Goal: Task Accomplishment & Management: Use online tool/utility

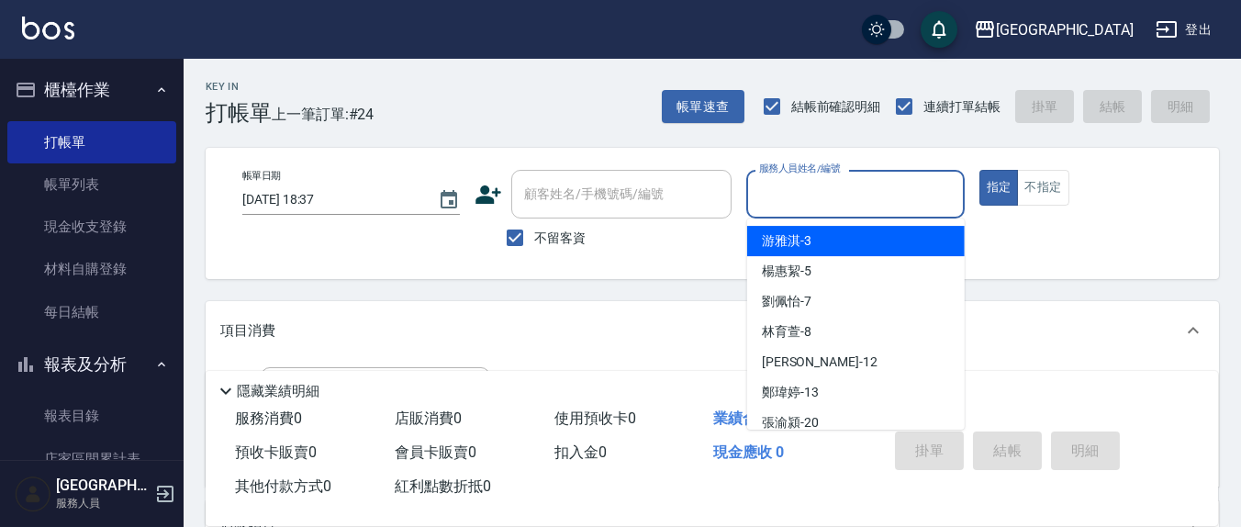
click at [839, 196] on input "服務人員姓名/編號" at bounding box center [855, 194] width 201 height 32
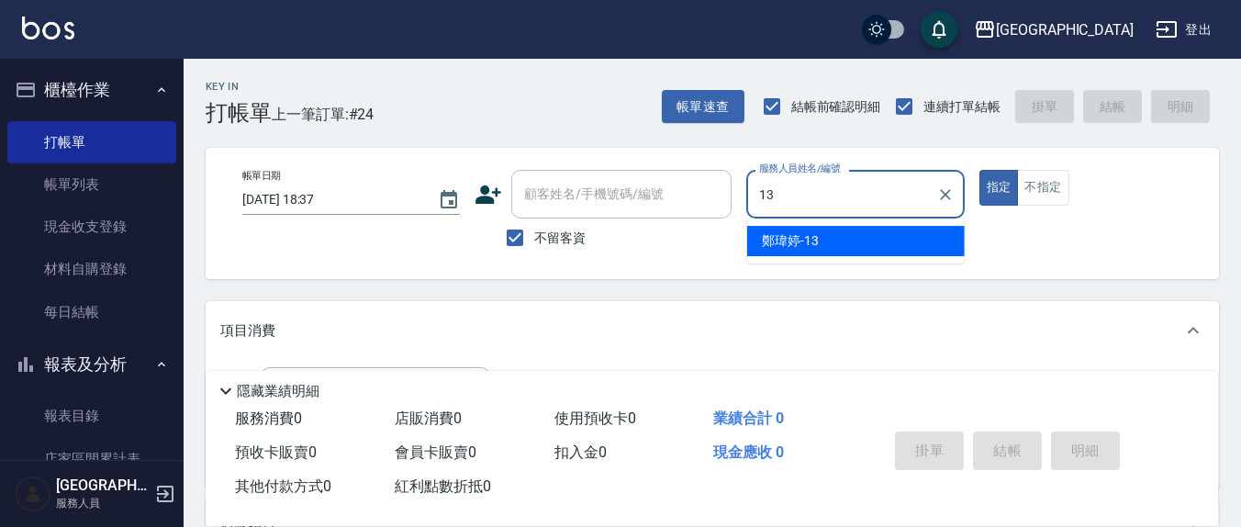
type input "13"
type button "true"
type input "[PERSON_NAME]-13"
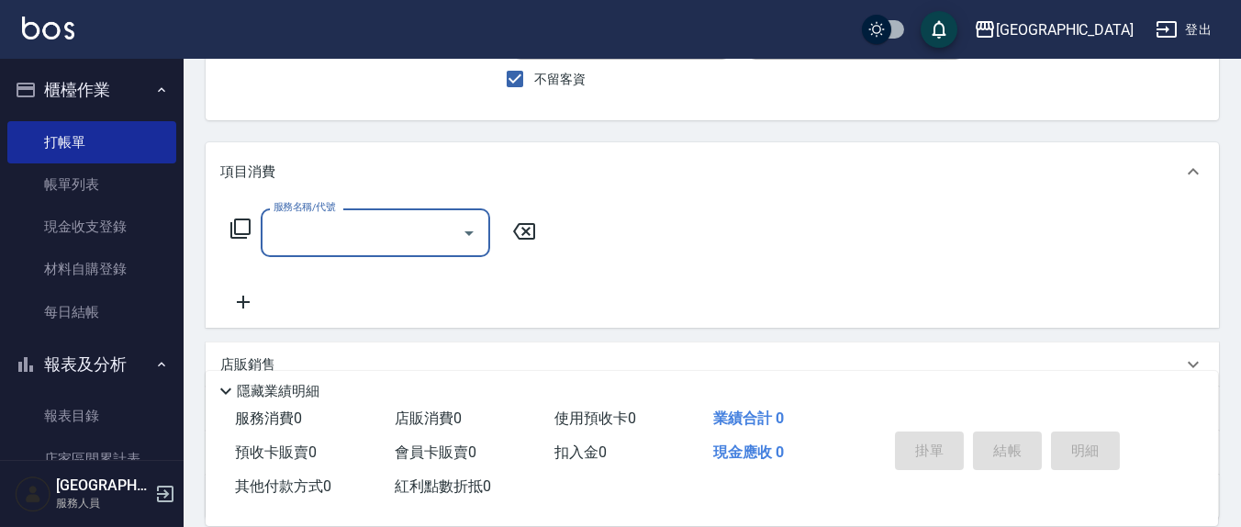
scroll to position [191, 0]
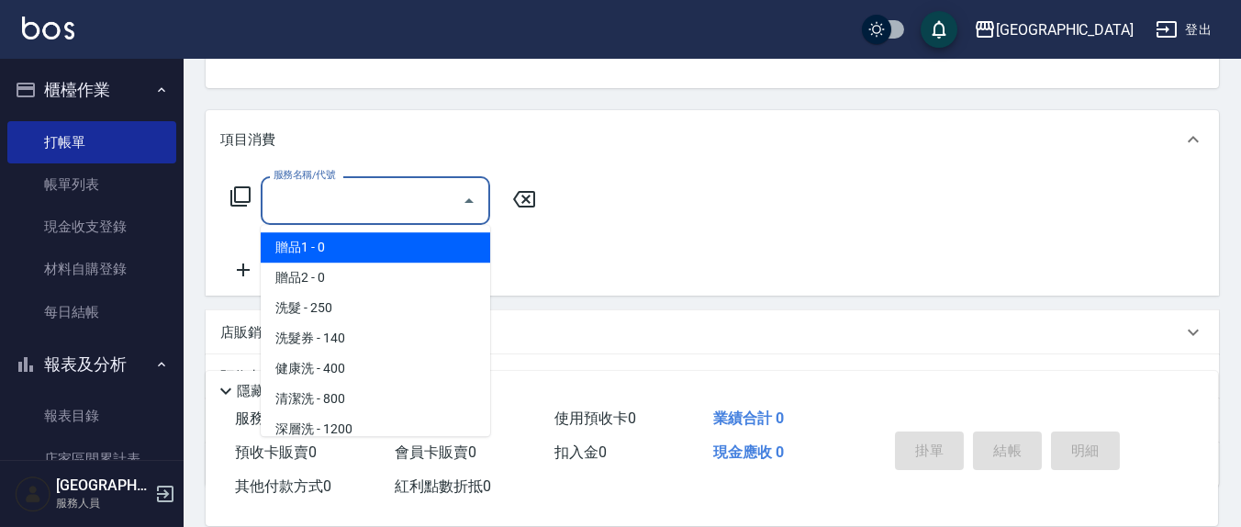
click at [350, 205] on input "服務名稱/代號" at bounding box center [361, 201] width 185 height 32
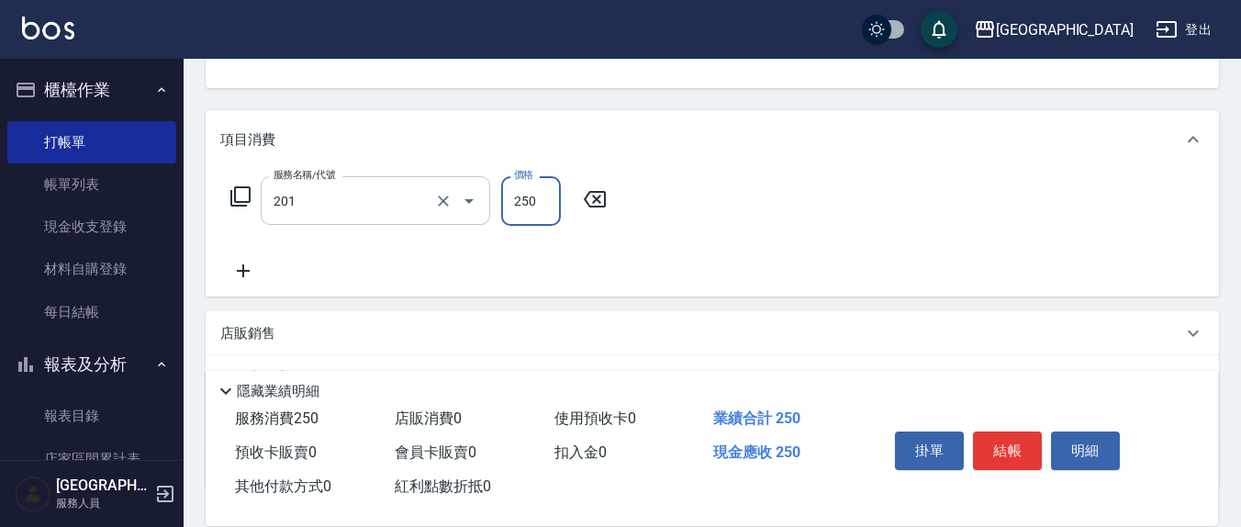
type input "洗髮(201)"
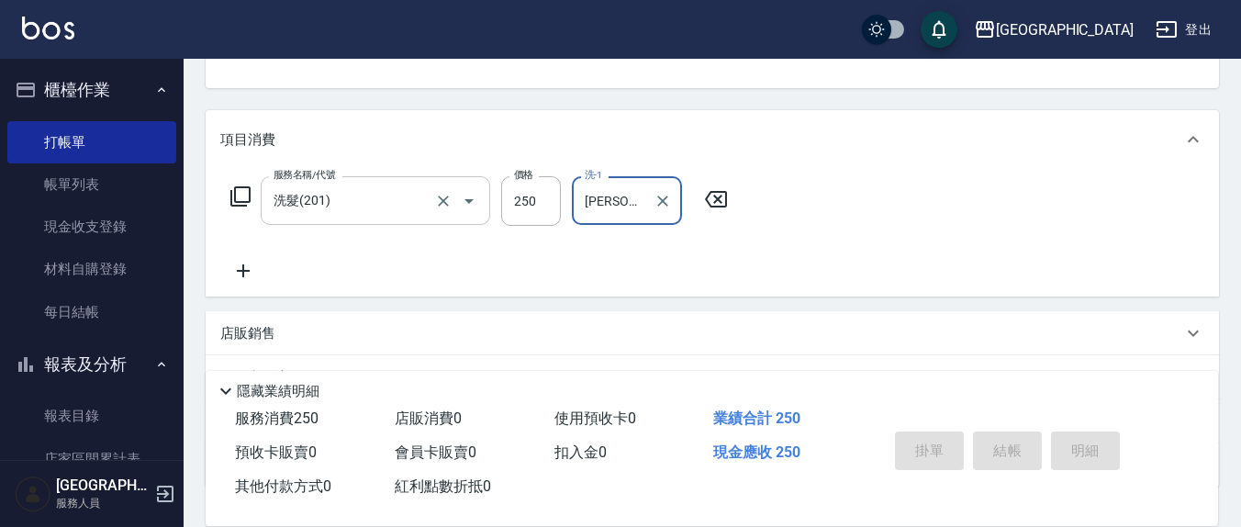
type input "[PERSON_NAME]-3"
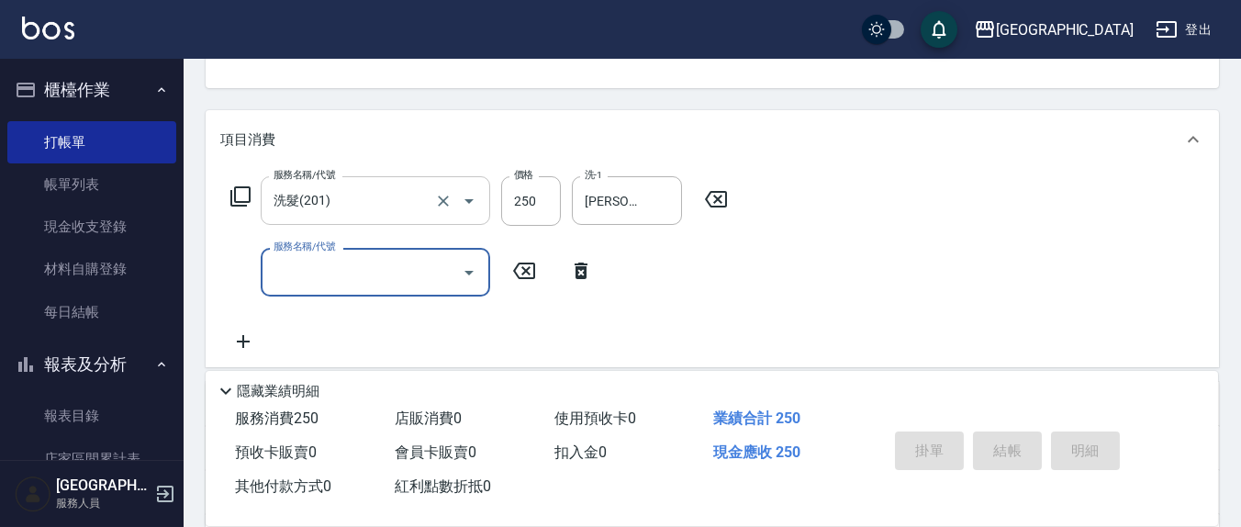
type input "[DATE] 19:34"
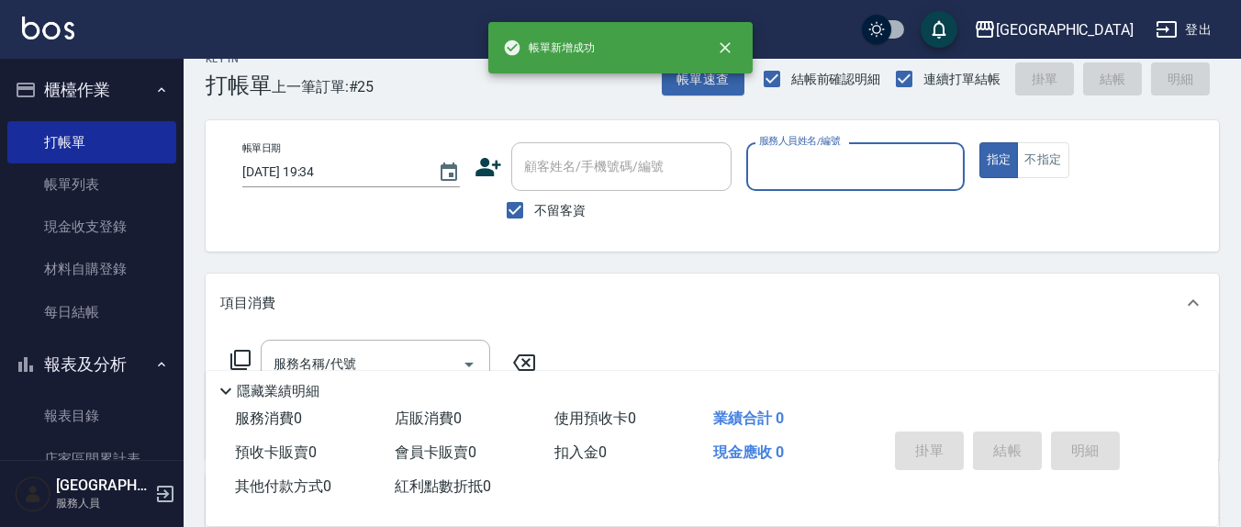
scroll to position [0, 0]
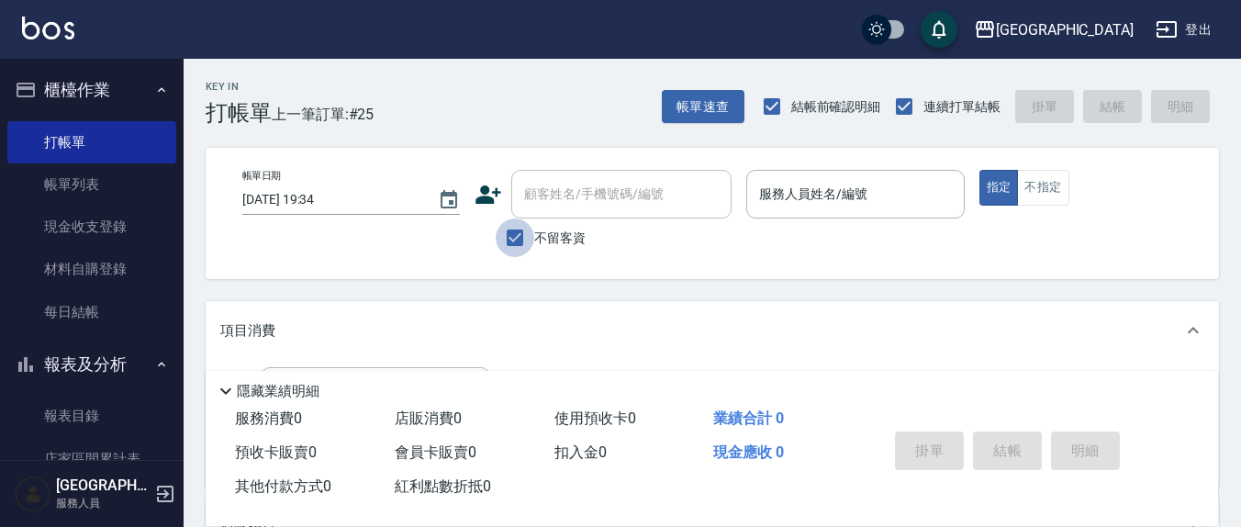
drag, startPoint x: 512, startPoint y: 238, endPoint x: 532, endPoint y: 211, distance: 32.9
click at [511, 236] on input "不留客資" at bounding box center [515, 238] width 39 height 39
checkbox input "false"
click at [539, 208] on input "顧客姓名/手機號碼/編號" at bounding box center [608, 194] width 176 height 32
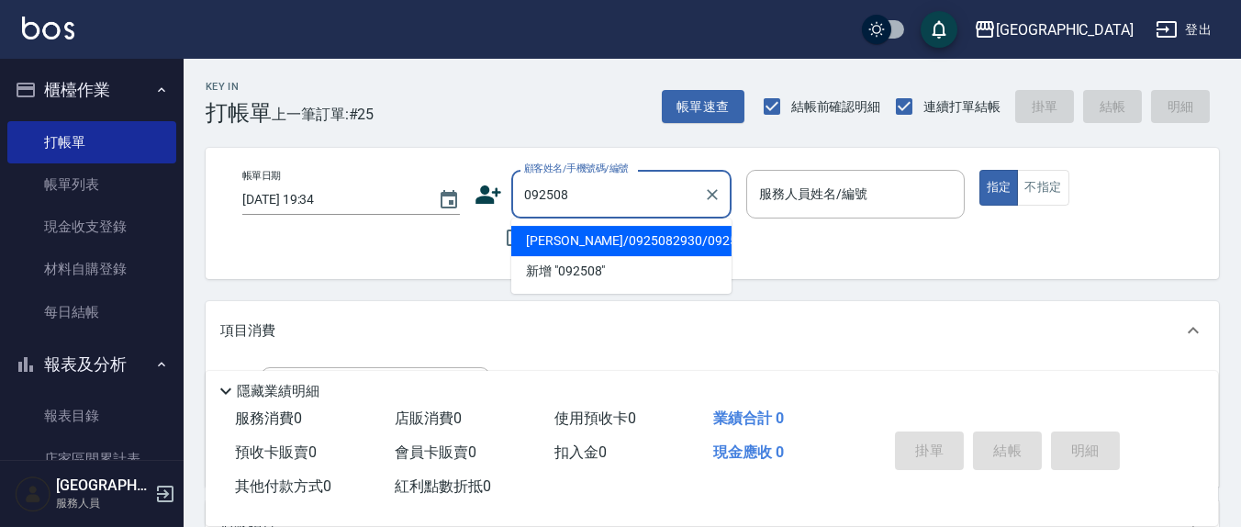
type input "0925082"
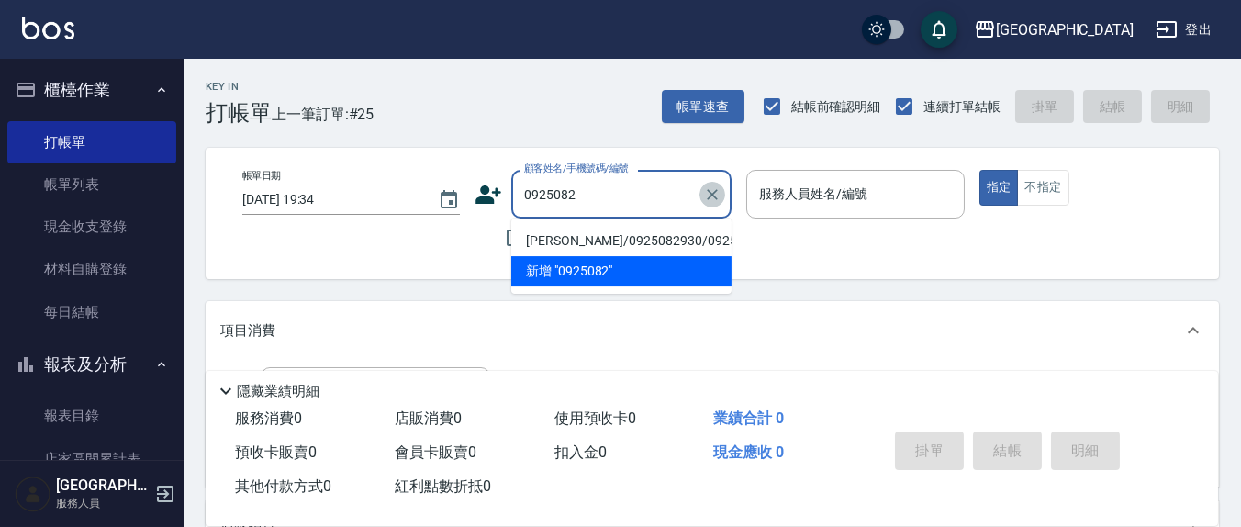
click at [710, 202] on icon "Clear" at bounding box center [712, 194] width 18 height 18
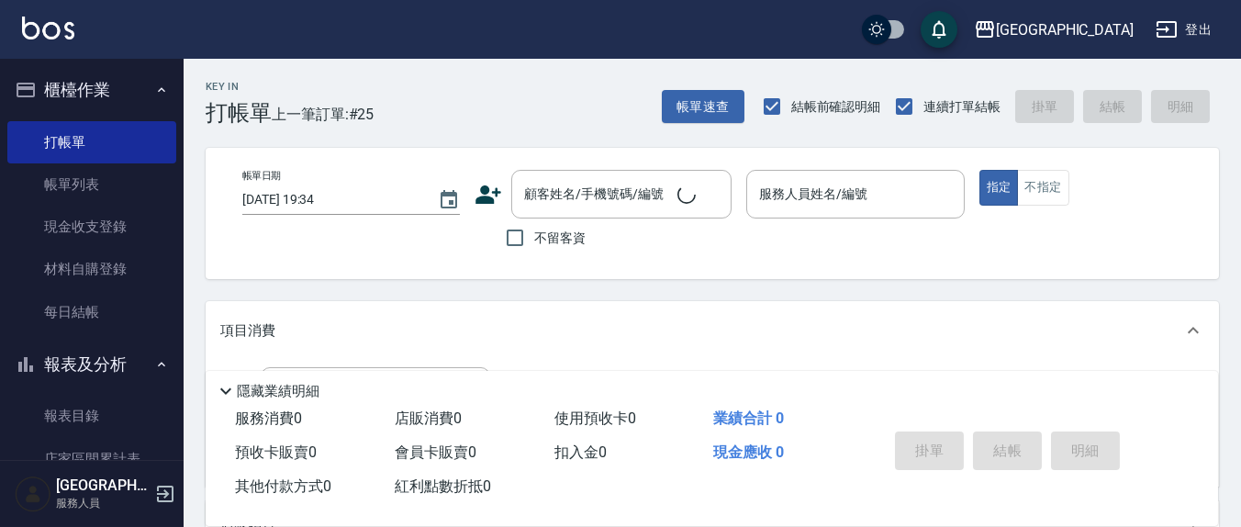
drag, startPoint x: 784, startPoint y: 350, endPoint x: 684, endPoint y: 325, distance: 103.1
click at [780, 350] on div "項目消費" at bounding box center [713, 330] width 1014 height 59
drag, startPoint x: 507, startPoint y: 237, endPoint x: 819, endPoint y: 240, distance: 312.2
click at [568, 242] on label "不留客資" at bounding box center [541, 238] width 90 height 39
click at [534, 242] on input "不留客資" at bounding box center [515, 238] width 39 height 39
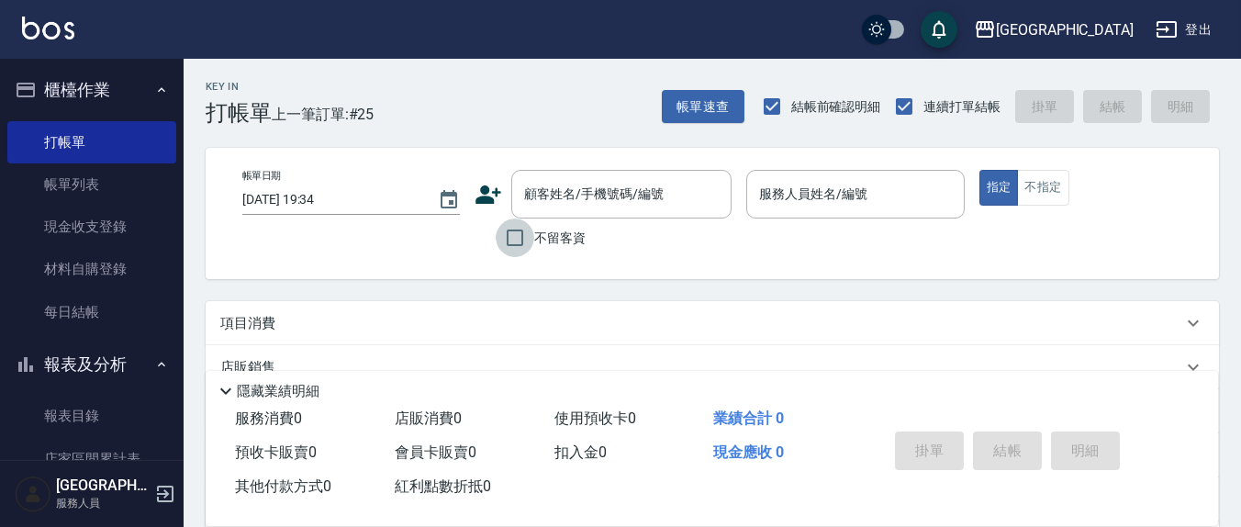
checkbox input "true"
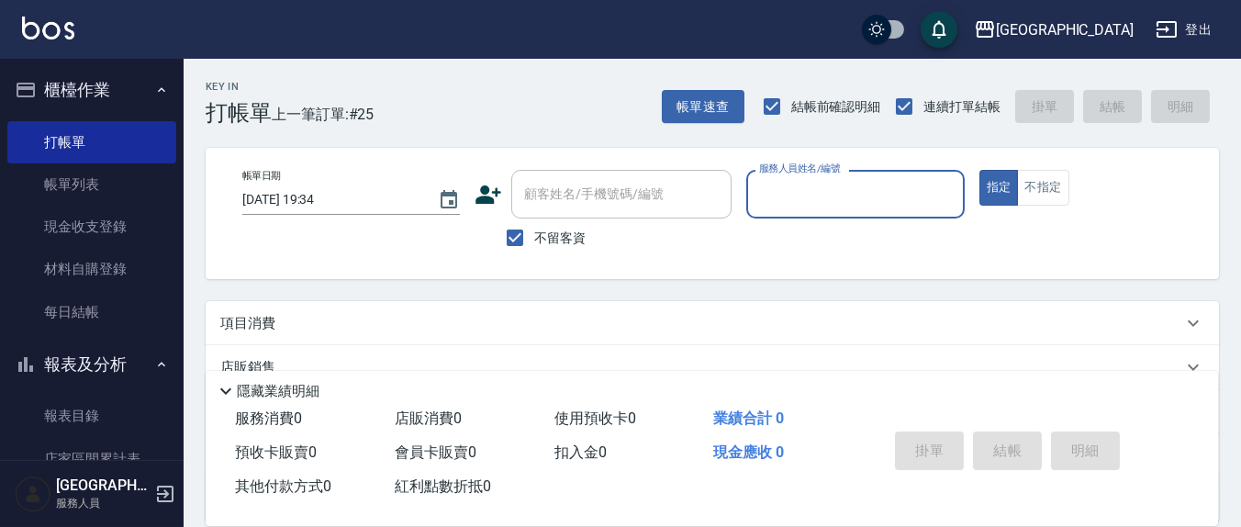
click at [811, 198] on input "服務人員姓名/編號" at bounding box center [855, 194] width 201 height 32
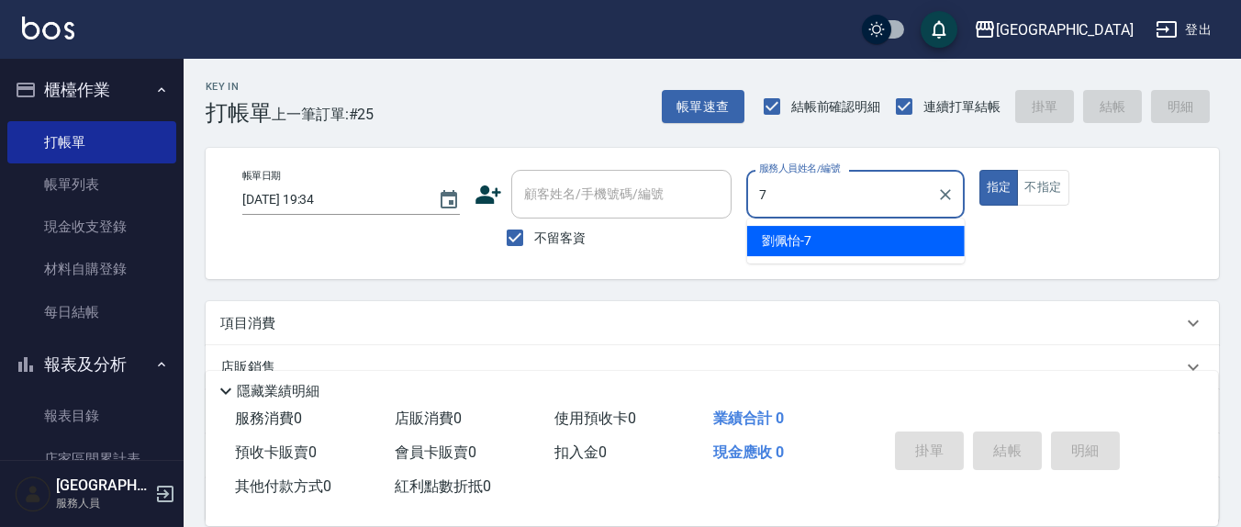
type input "[PERSON_NAME]7"
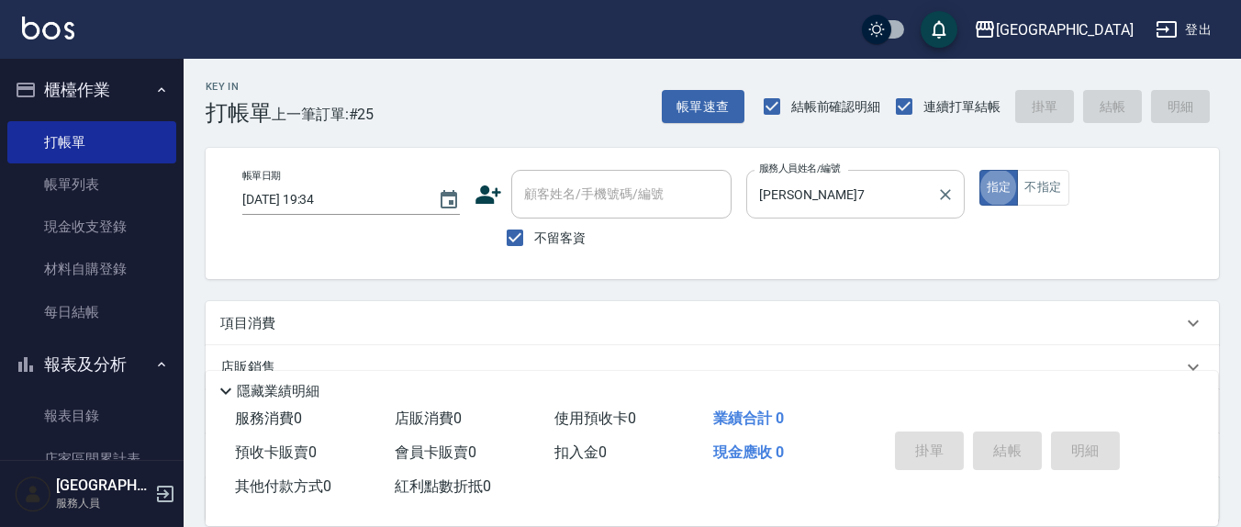
click at [980, 170] on button "指定" at bounding box center [999, 188] width 39 height 36
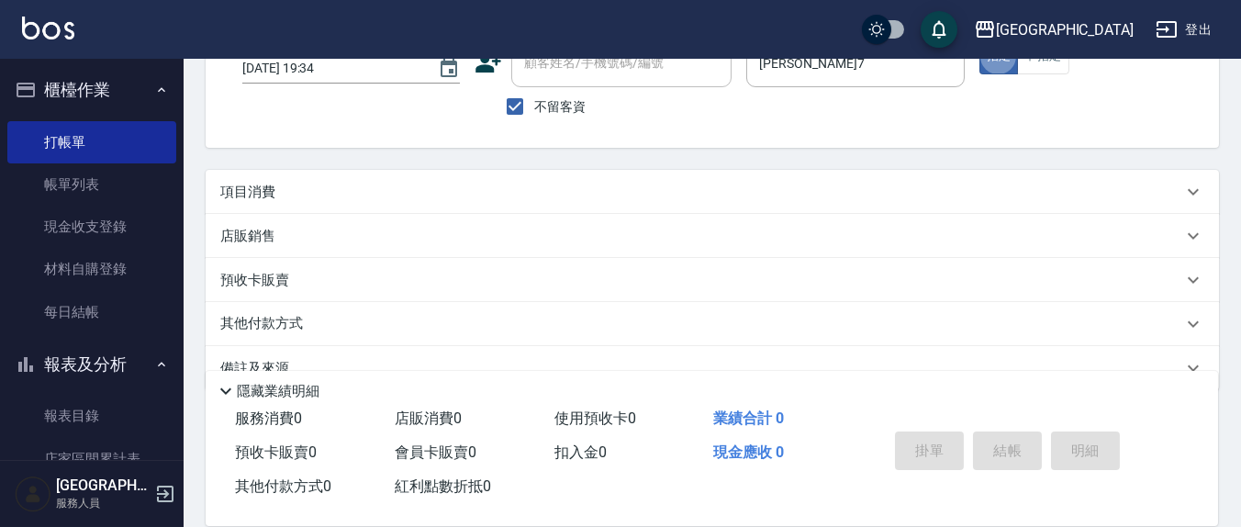
scroll to position [167, 0]
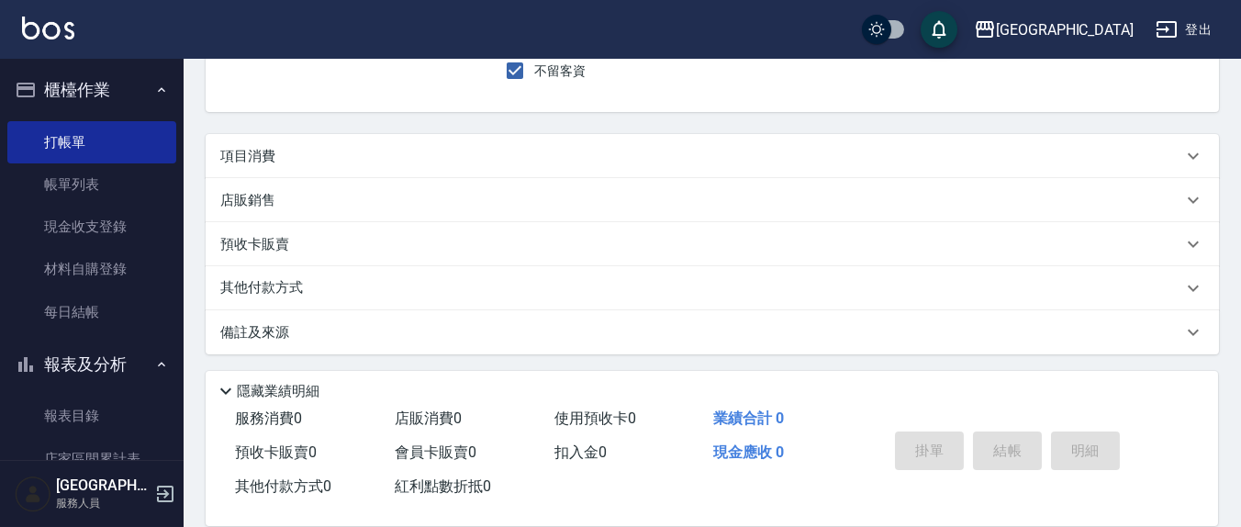
click at [382, 167] on div "項目消費" at bounding box center [713, 156] width 1014 height 44
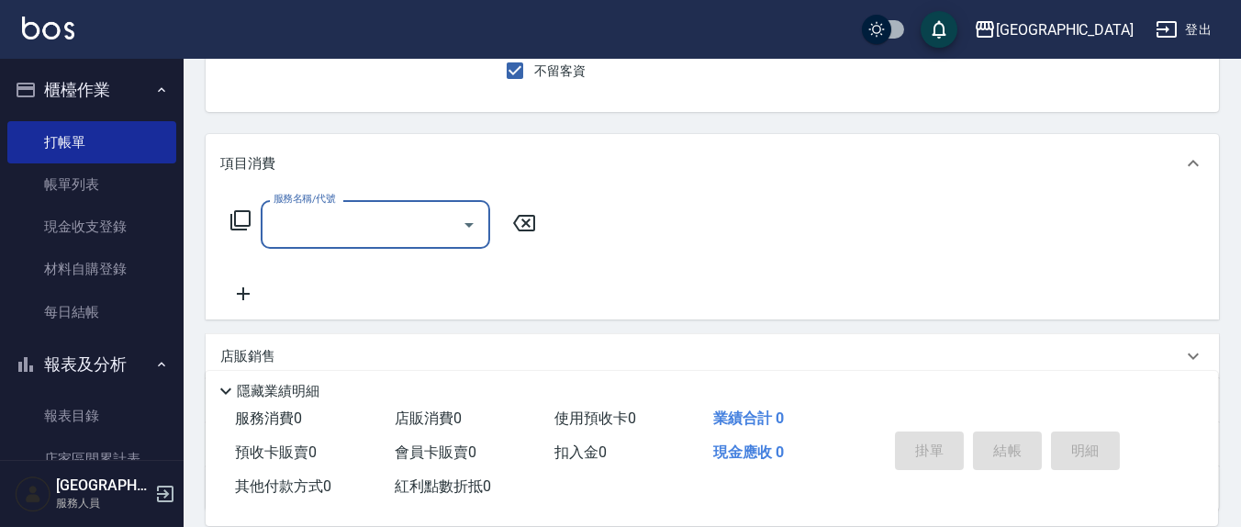
scroll to position [0, 0]
click at [386, 235] on input "服務名稱/代號" at bounding box center [361, 224] width 185 height 32
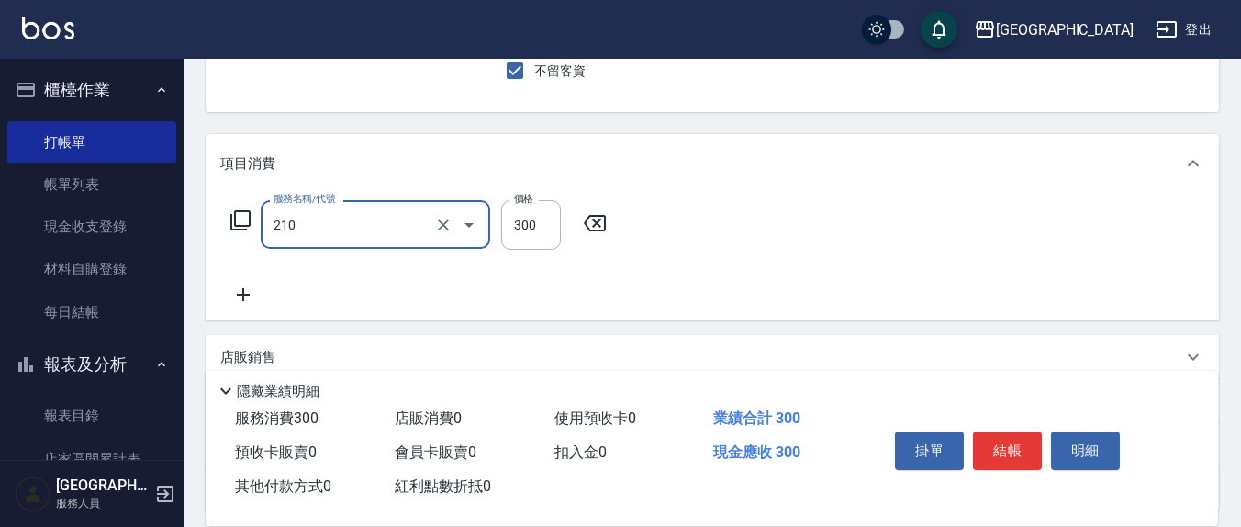
type input "歐娜洗髮精(210)"
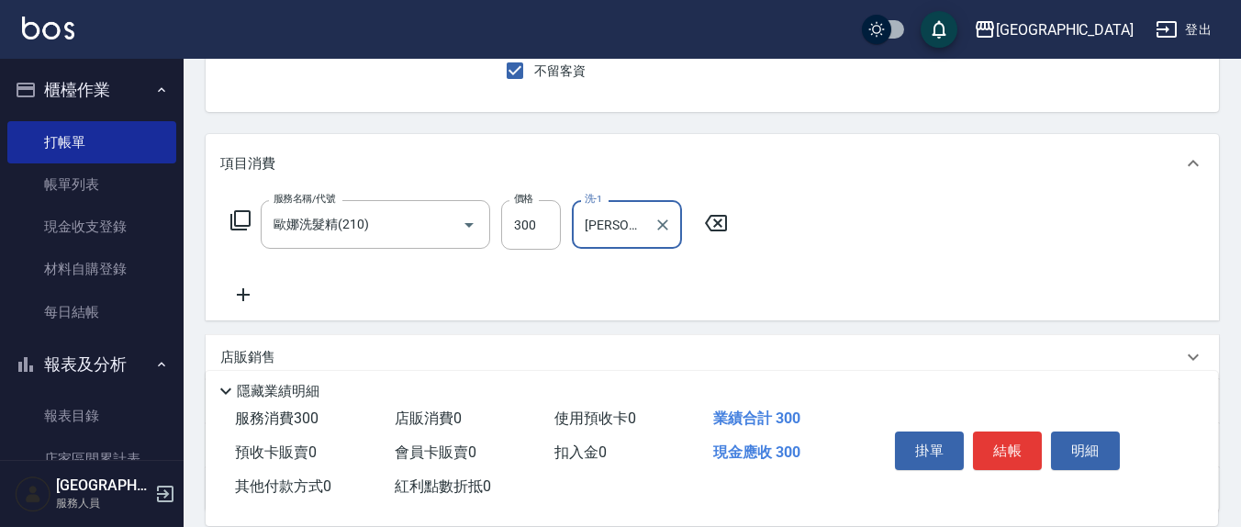
type input "[PERSON_NAME]-22"
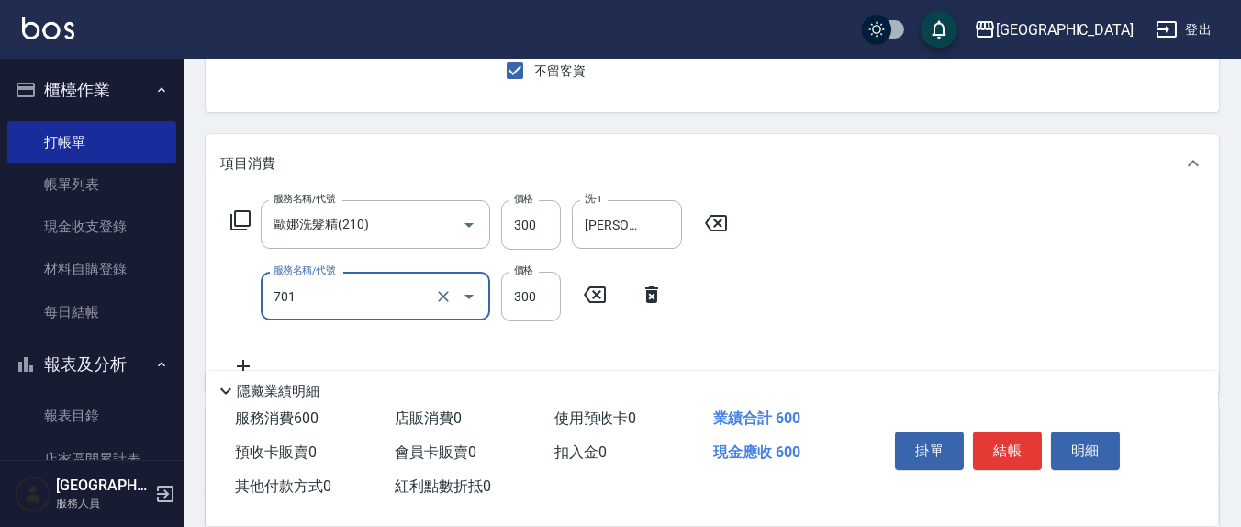
type input "自備護髮(701)"
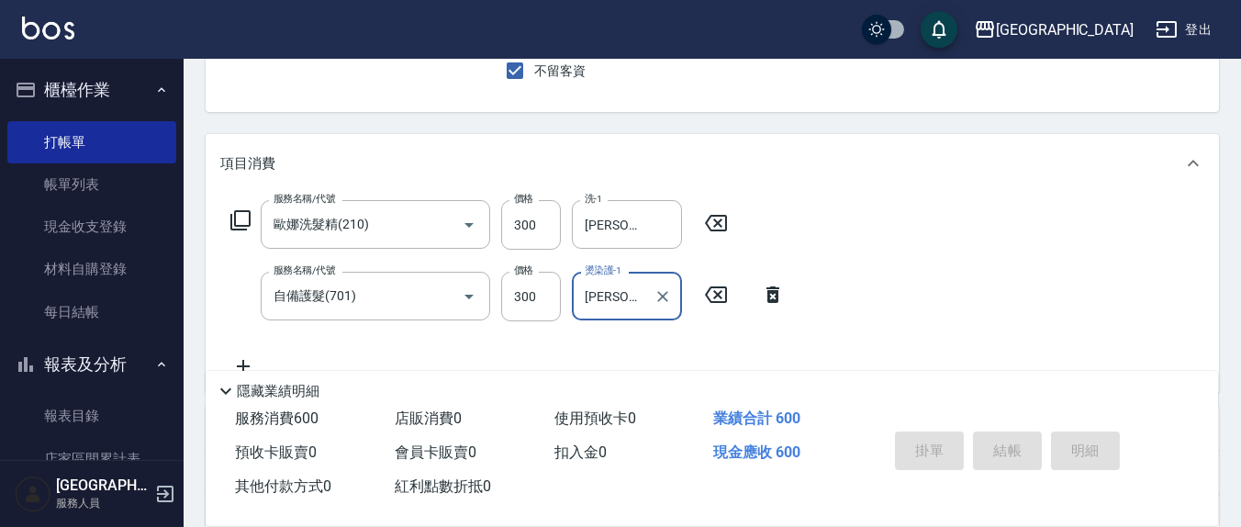
type input "[PERSON_NAME]-22"
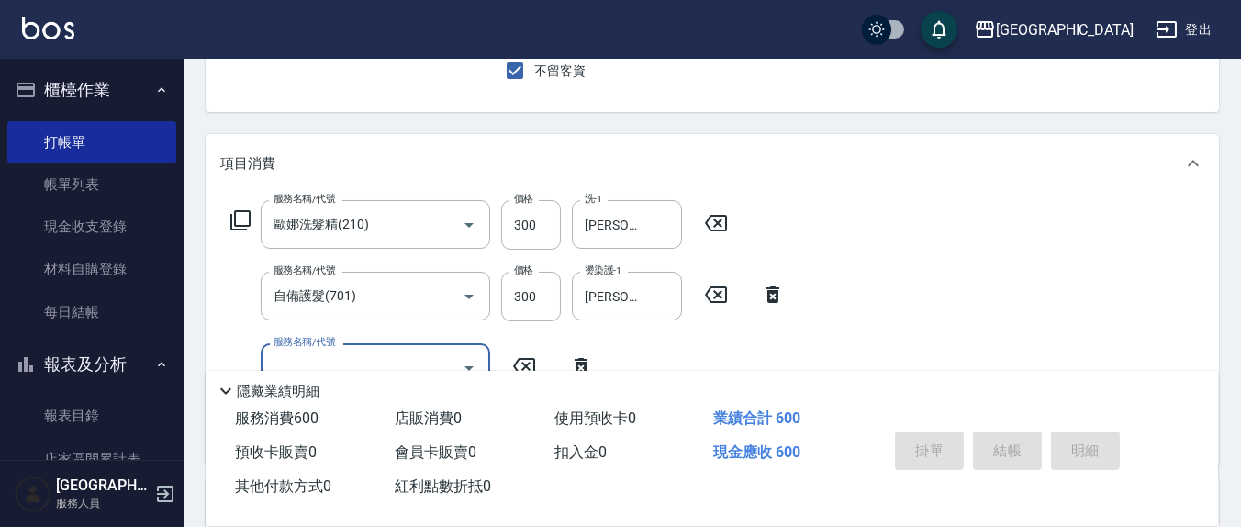
type input "[DATE] 19:43"
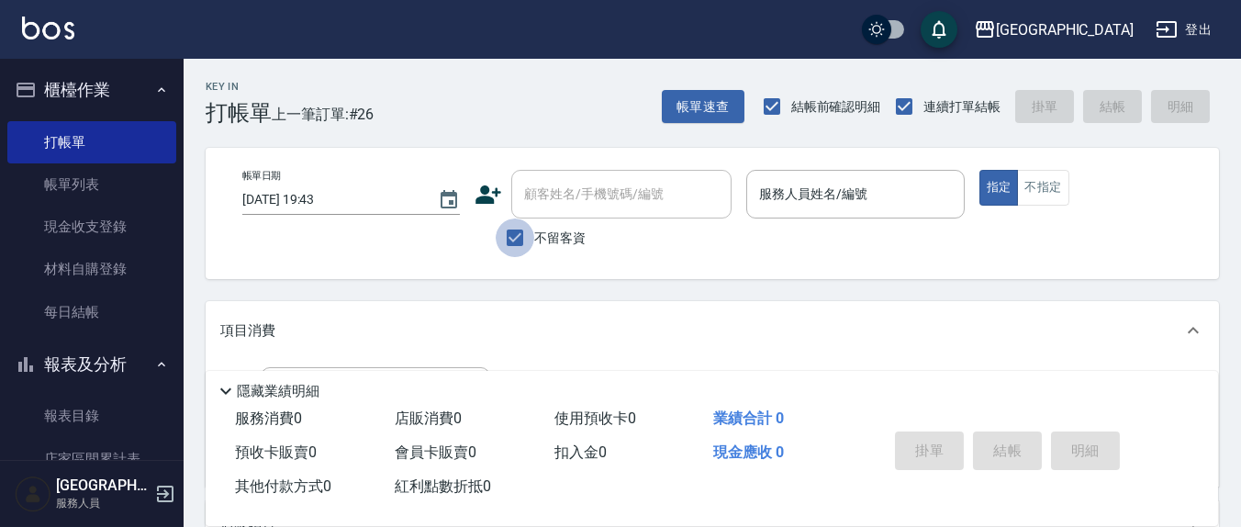
click at [507, 237] on input "不留客資" at bounding box center [515, 238] width 39 height 39
checkbox input "false"
click at [668, 206] on input "顧客姓名/手機號碼/編號" at bounding box center [608, 194] width 176 height 32
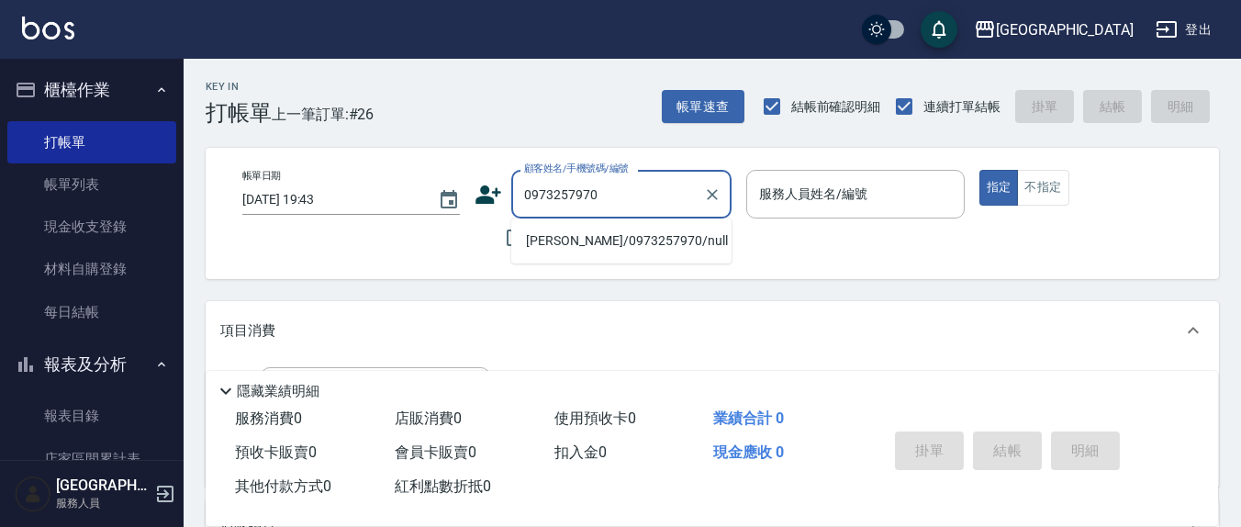
click at [631, 244] on li "[PERSON_NAME]/0973257970/null" at bounding box center [621, 241] width 220 height 30
type input "[PERSON_NAME]/0973257970/null"
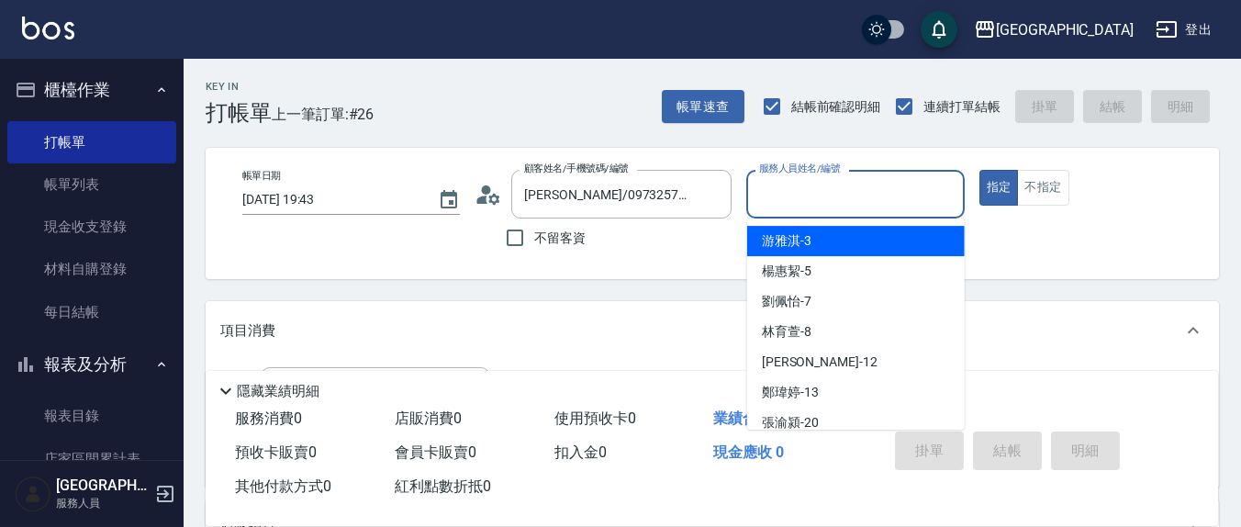
click at [856, 190] on input "服務人員姓名/編號" at bounding box center [855, 194] width 201 height 32
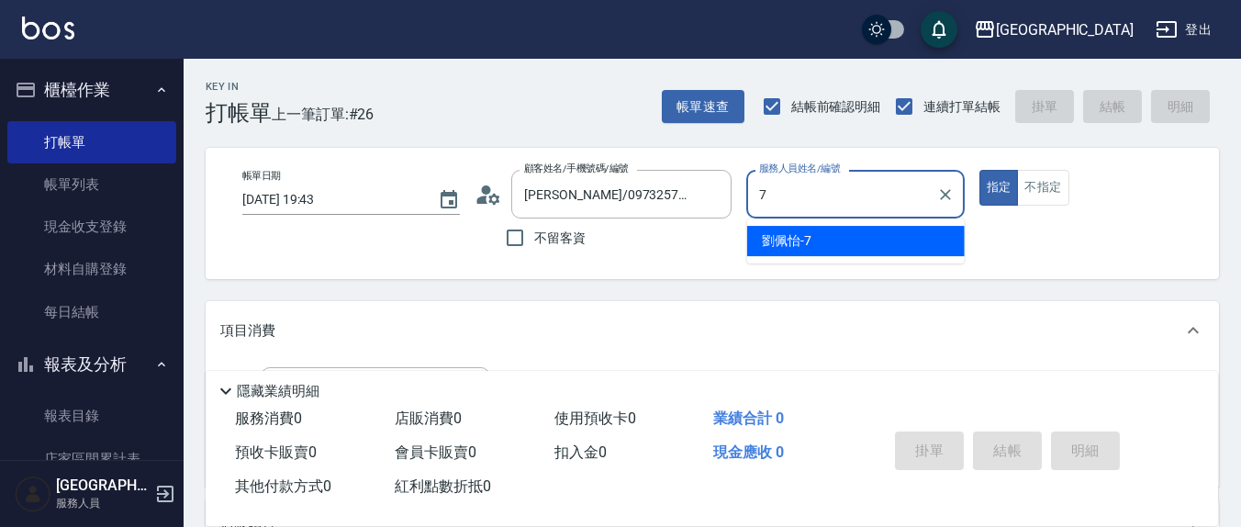
type input "[PERSON_NAME]7"
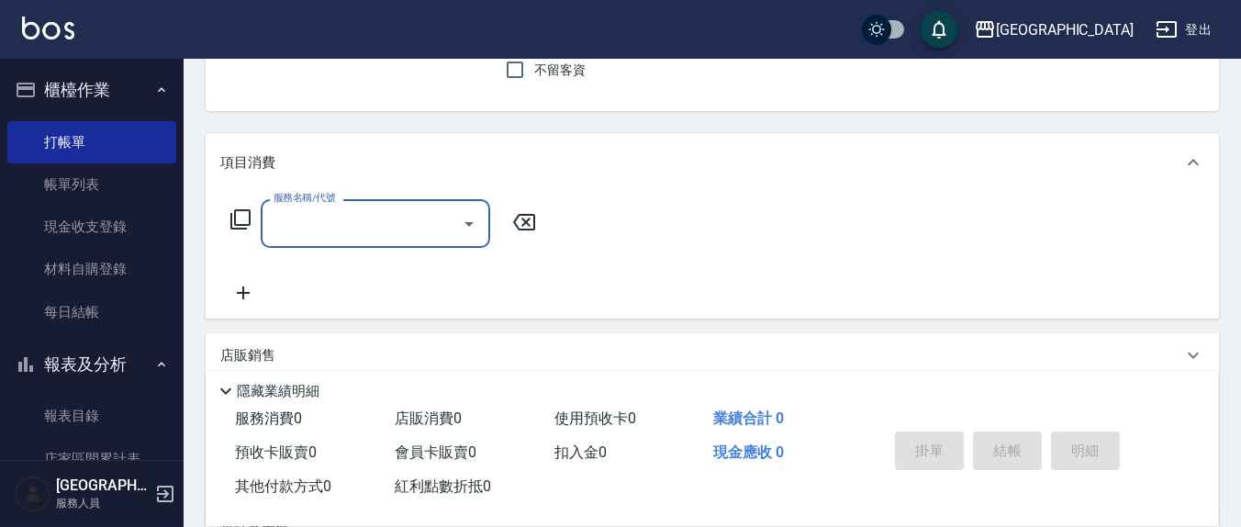
scroll to position [191, 0]
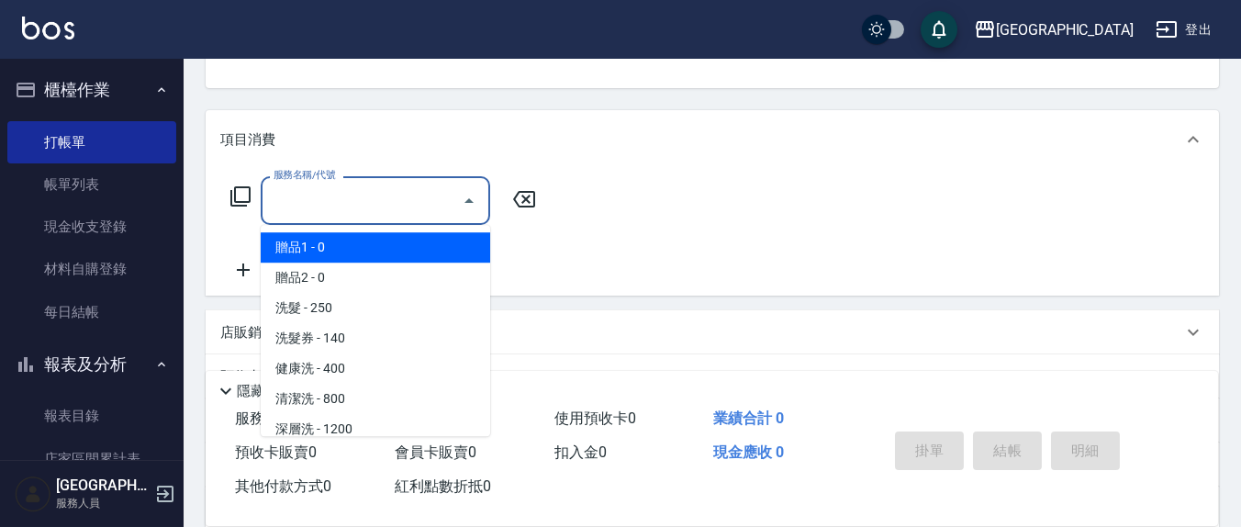
click at [331, 205] on input "服務名稱/代號" at bounding box center [361, 201] width 185 height 32
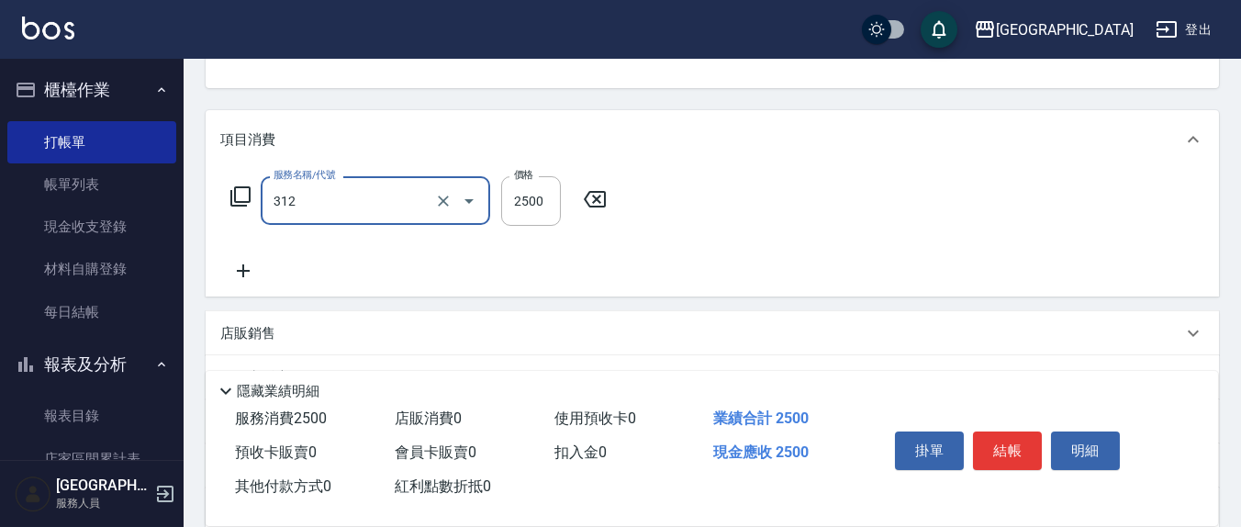
type input "有氧水離子燙2500(312)"
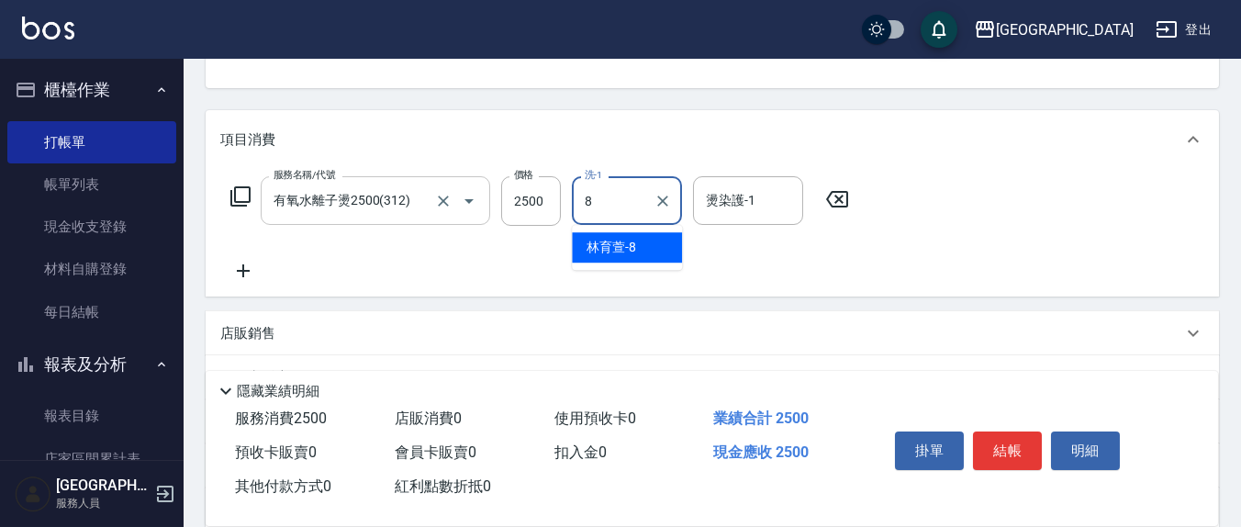
type input "[PERSON_NAME]-8"
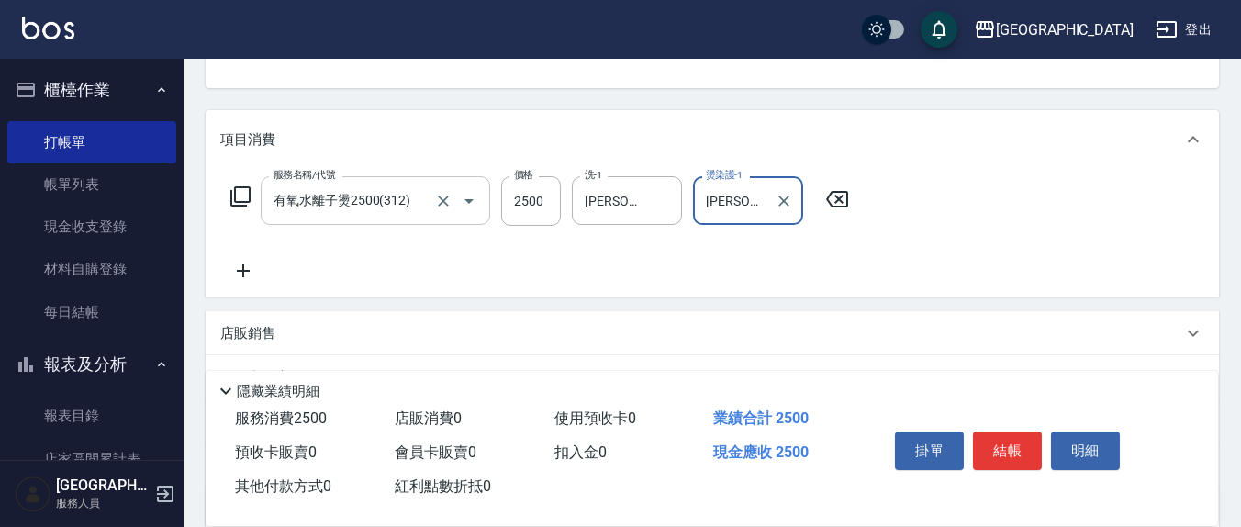
type input "[PERSON_NAME]-8"
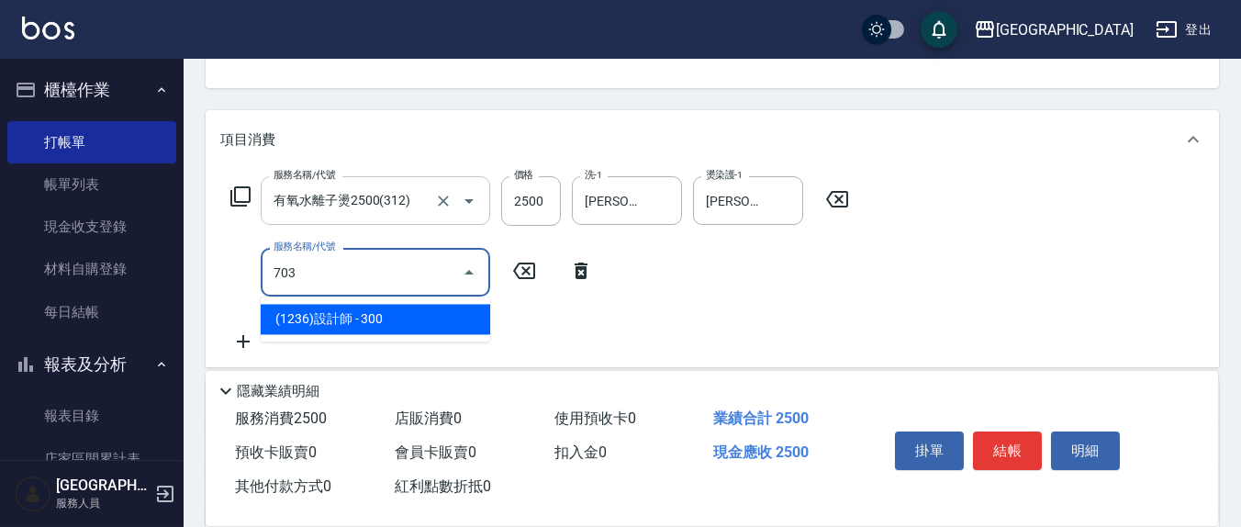
type input "(1236)設計師(703)"
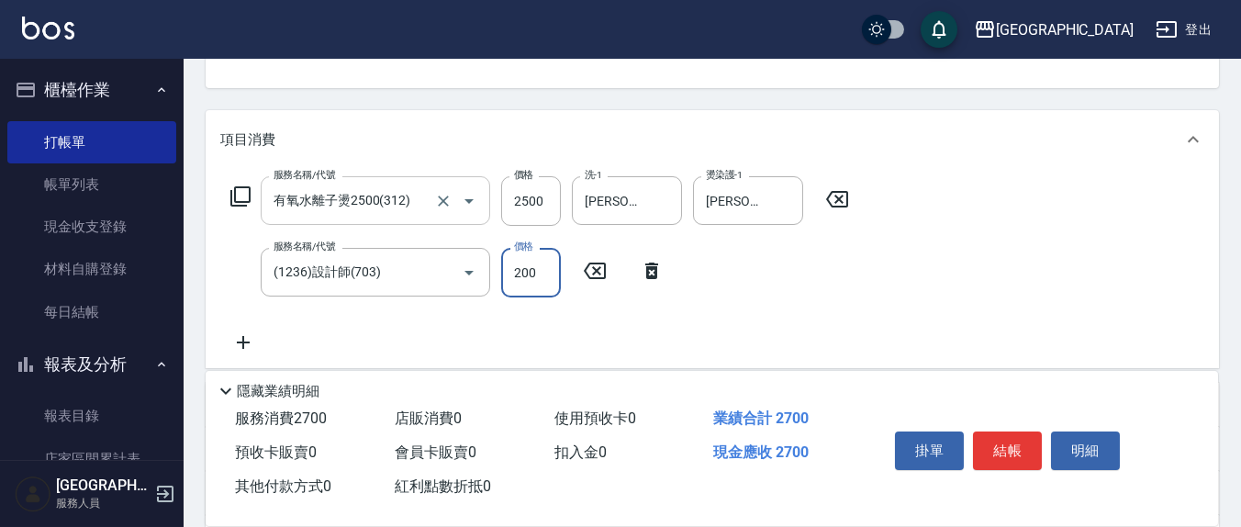
type input "200"
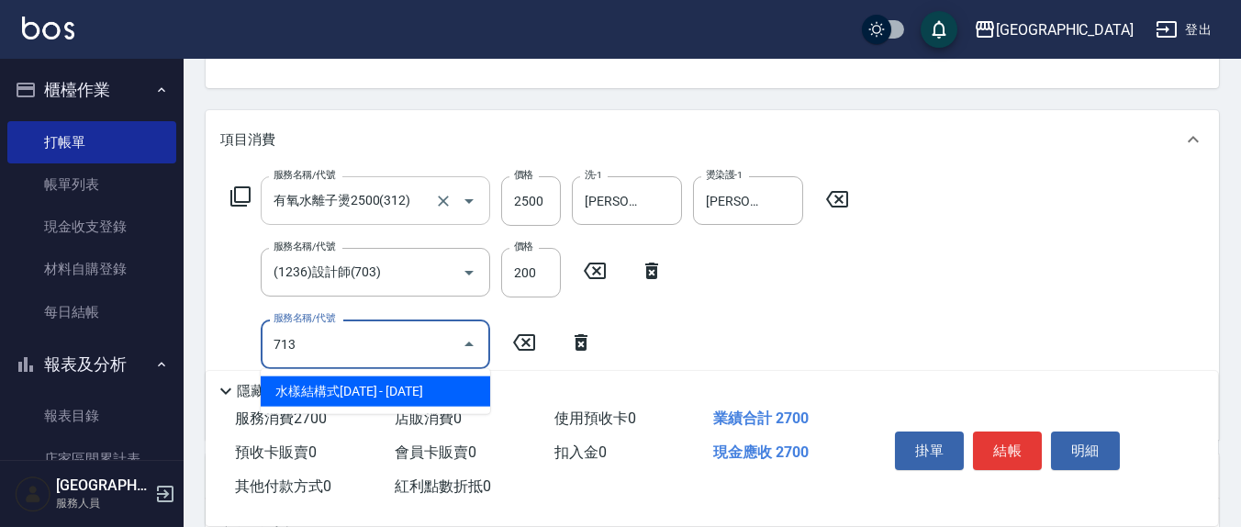
type input "水樣結構式1200(713)"
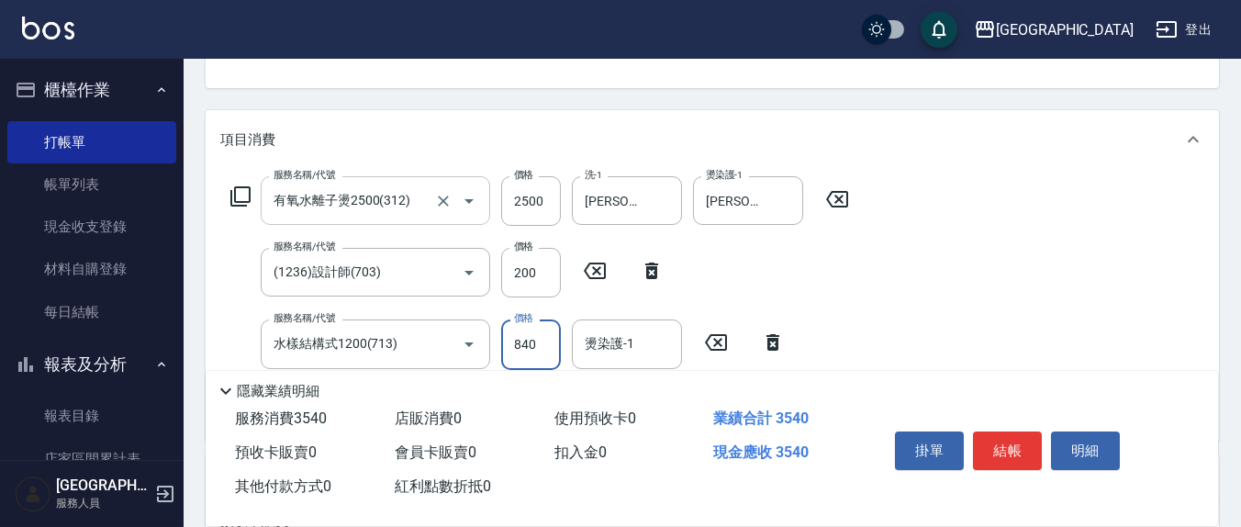
type input "840"
type input "[PERSON_NAME]-8"
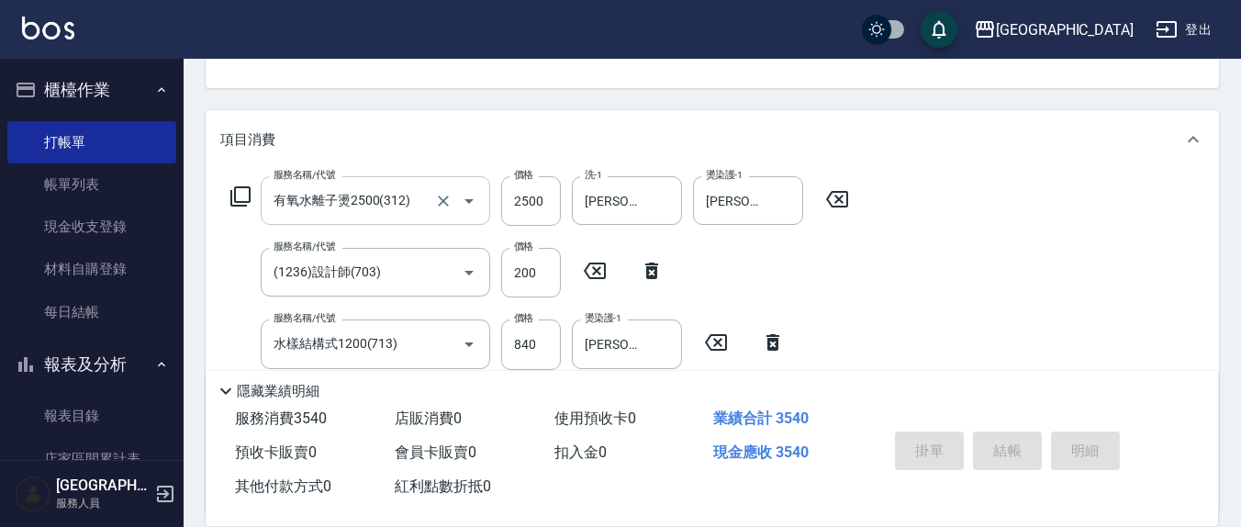
type input "[DATE] 19:58"
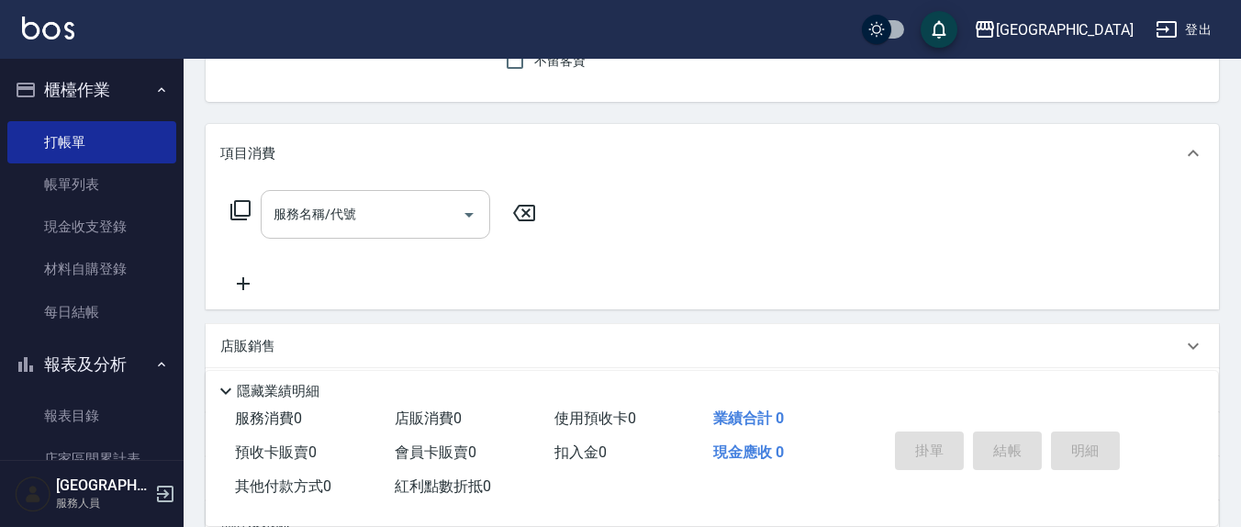
scroll to position [0, 0]
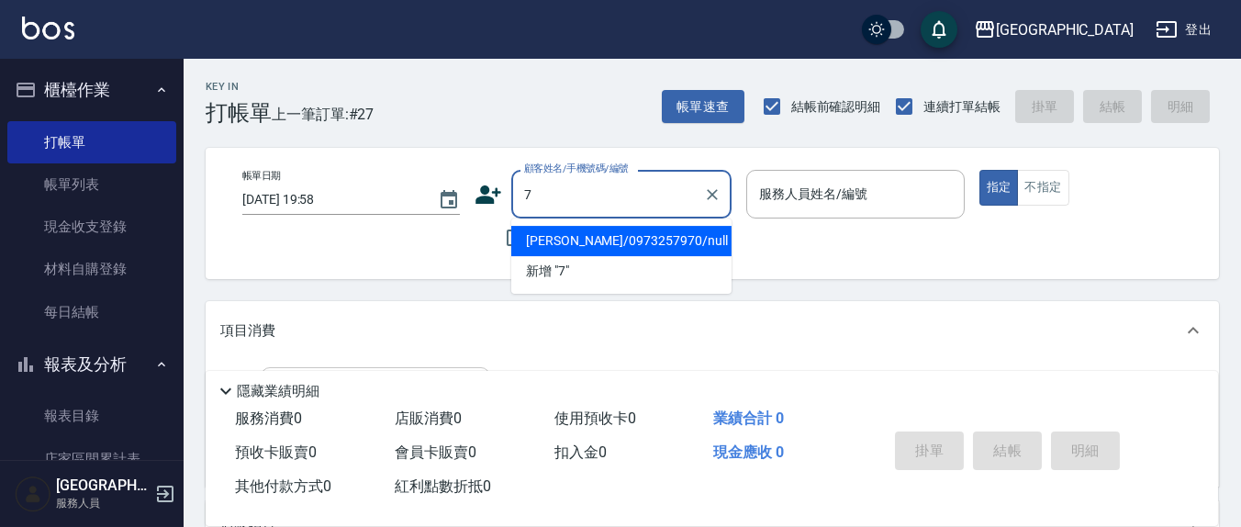
click at [980, 170] on button "指定" at bounding box center [999, 188] width 39 height 36
type input "[PERSON_NAME]/0973257970/null"
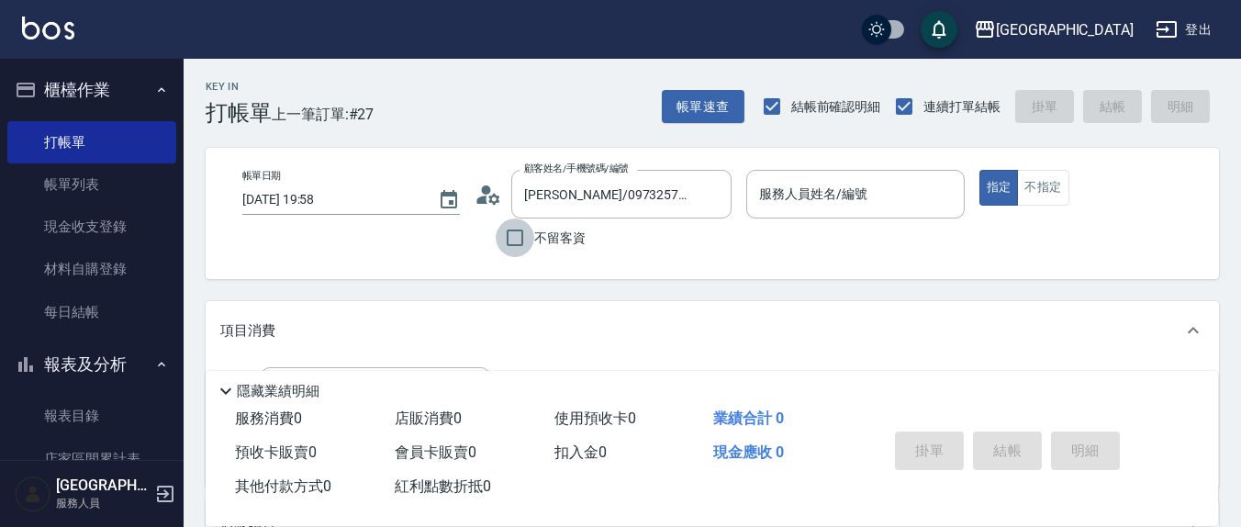
click at [501, 234] on input "不留客資" at bounding box center [515, 238] width 39 height 39
checkbox input "true"
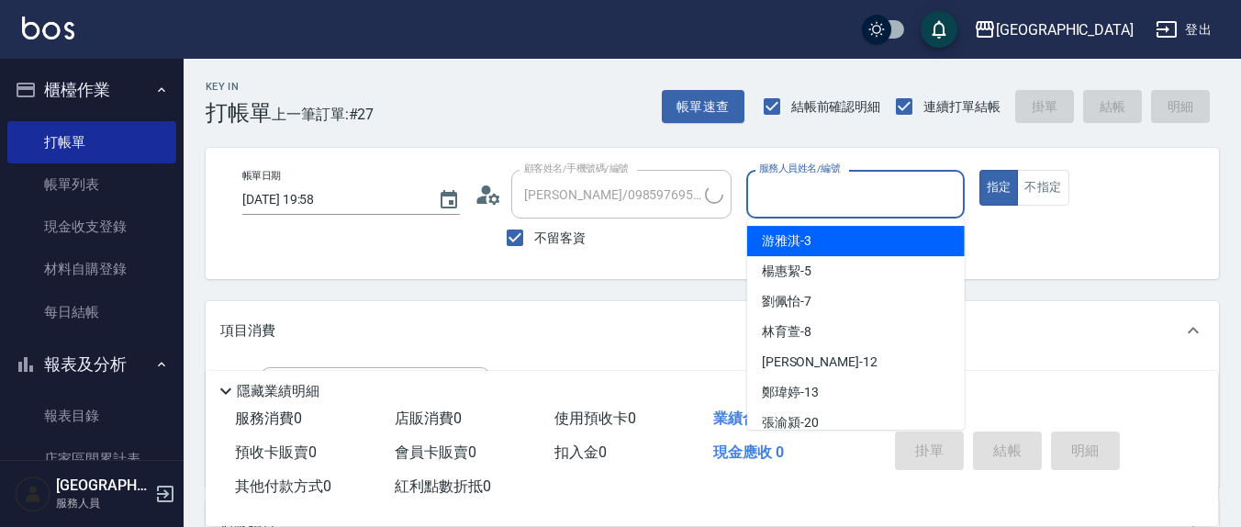
click at [855, 209] on input "服務人員姓名/編號" at bounding box center [855, 194] width 201 height 32
type input "[PERSON_NAME]/0922810312/"
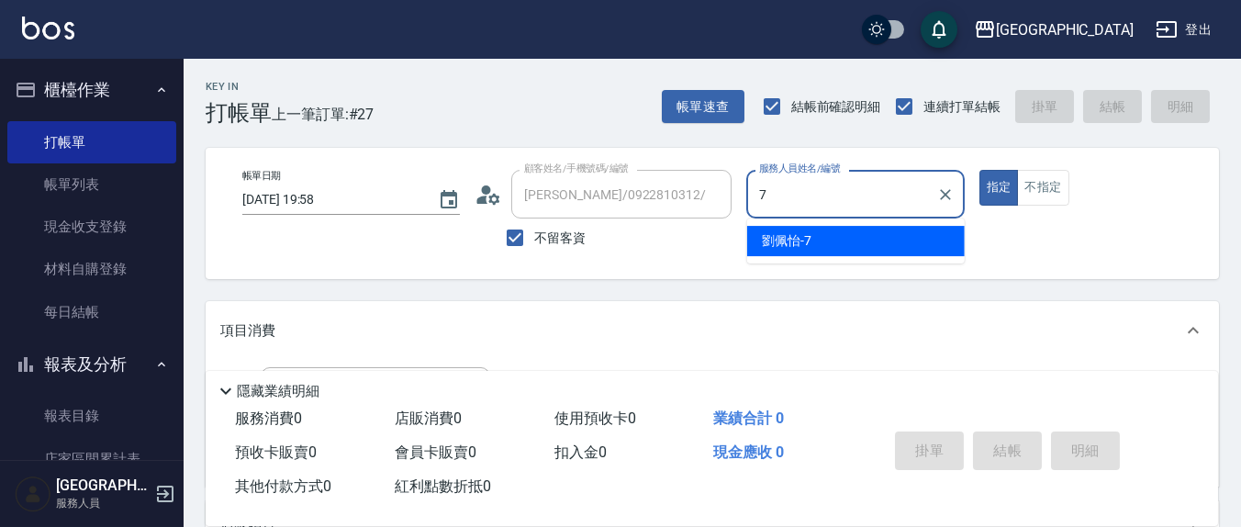
type input "[PERSON_NAME]7"
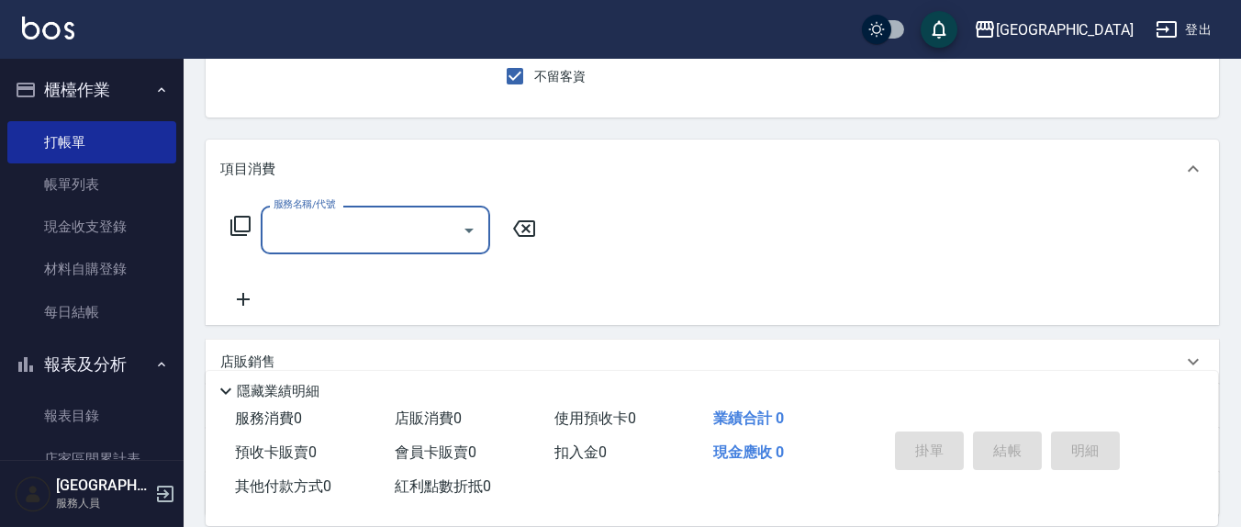
scroll to position [191, 0]
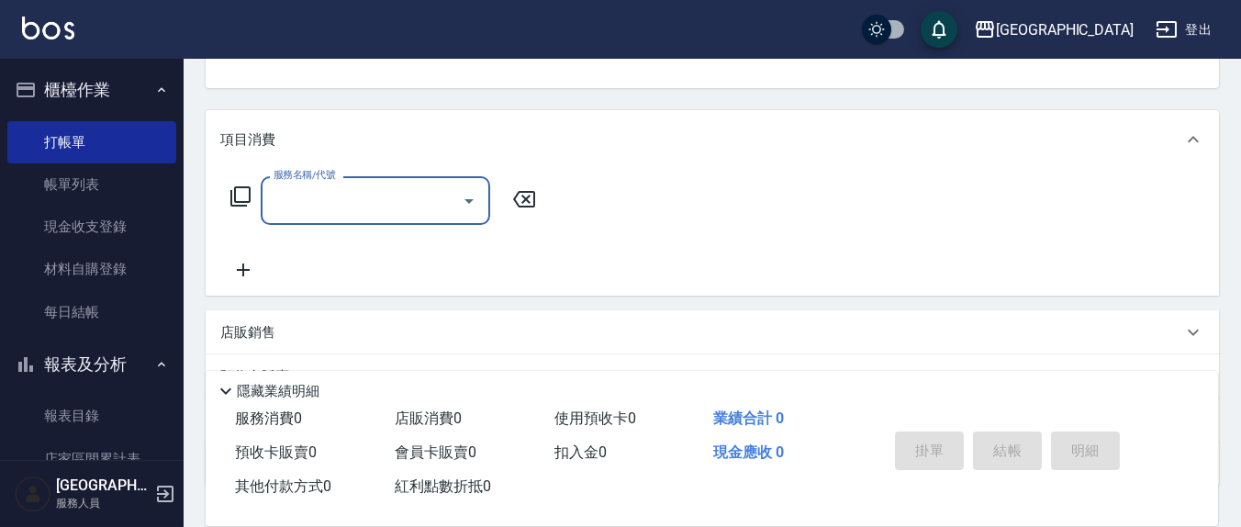
click at [357, 209] on input "服務名稱/代號" at bounding box center [361, 201] width 185 height 32
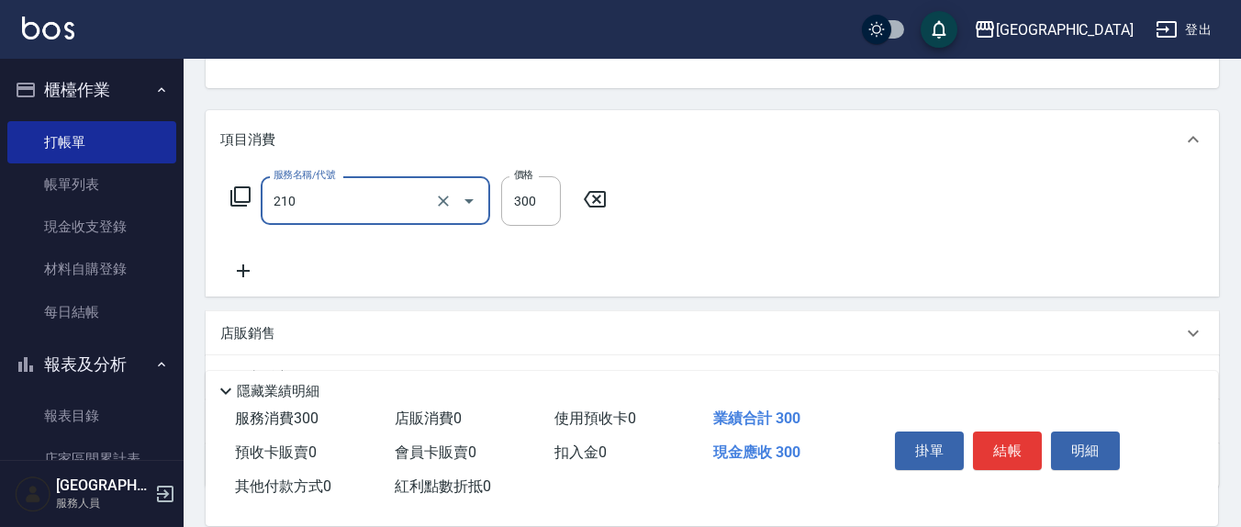
type input "歐娜洗髮精(210)"
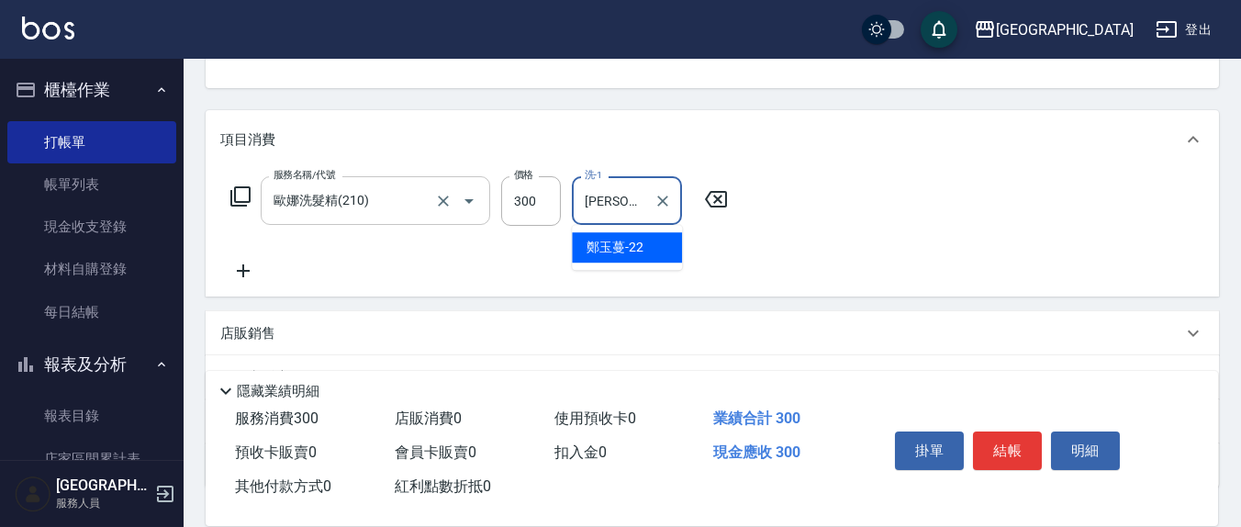
type input "[PERSON_NAME]-22"
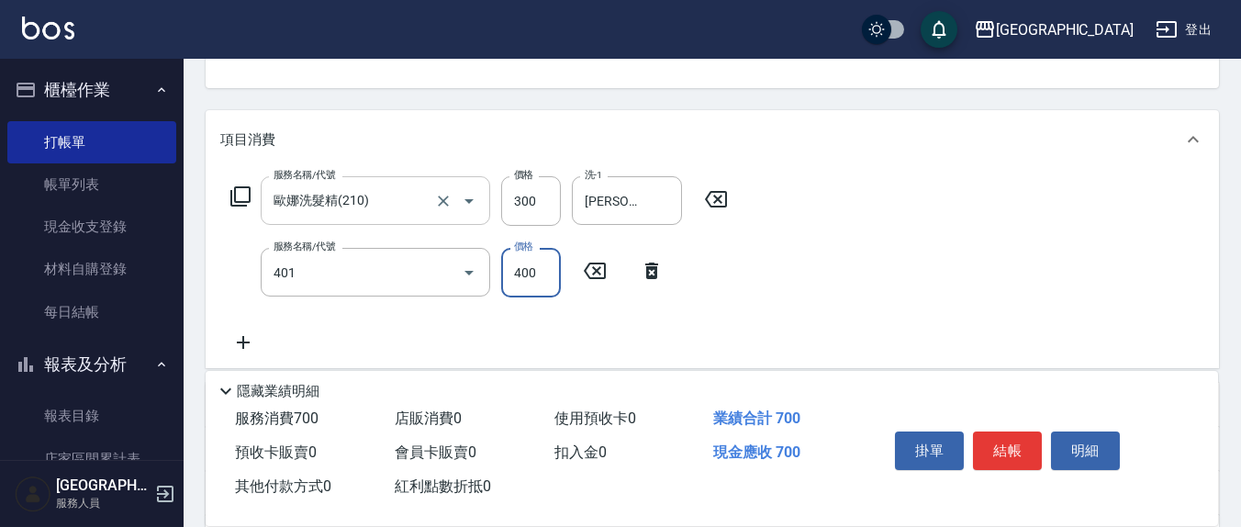
type input "剪髮(401)"
type input "300"
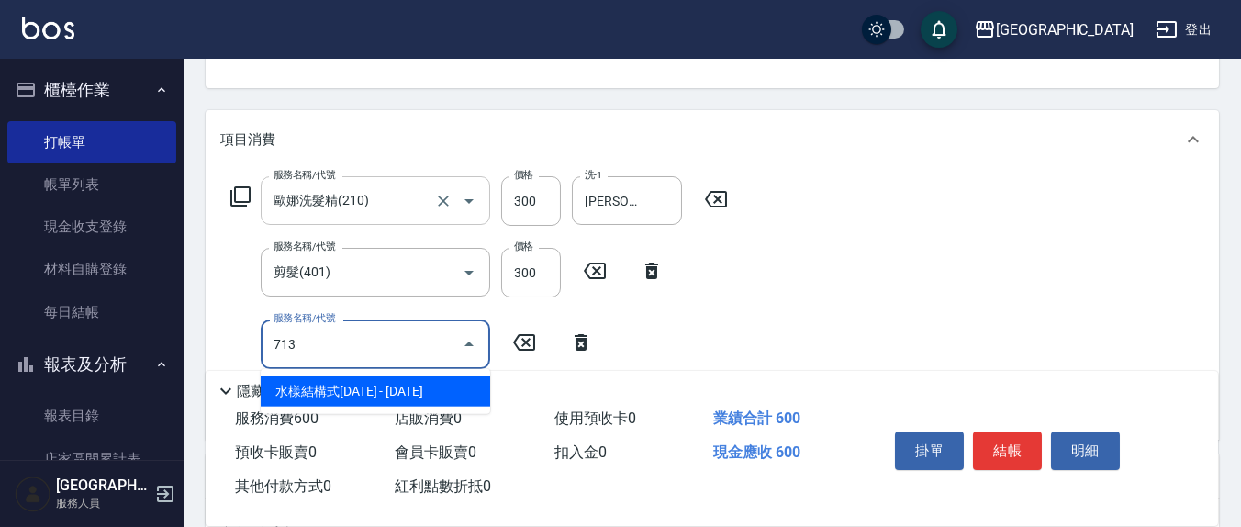
type input "水樣結構式1200(713)"
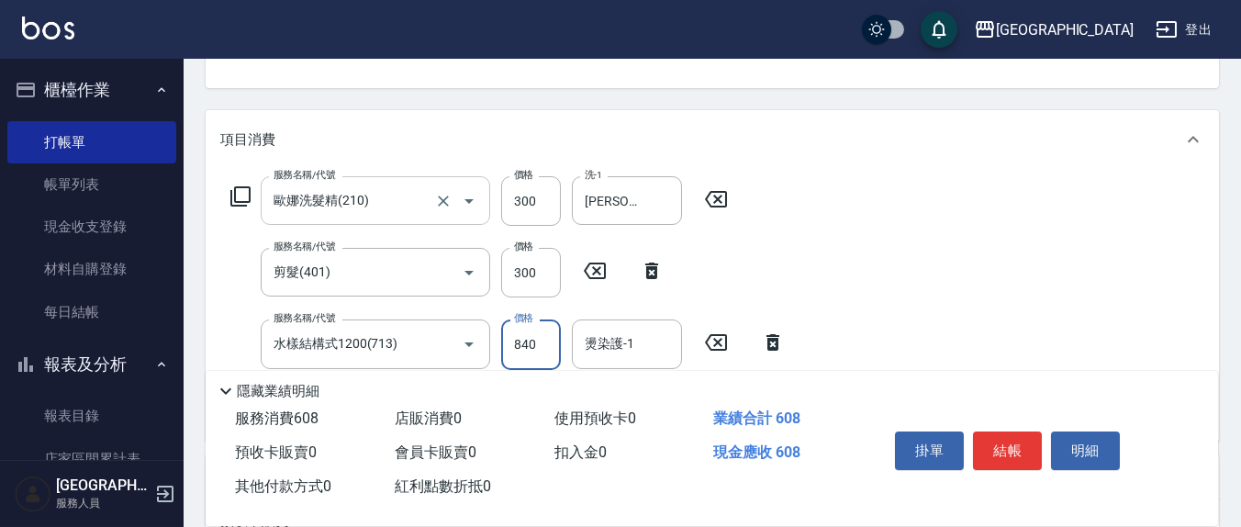
type input "840"
type input "[PERSON_NAME]-22"
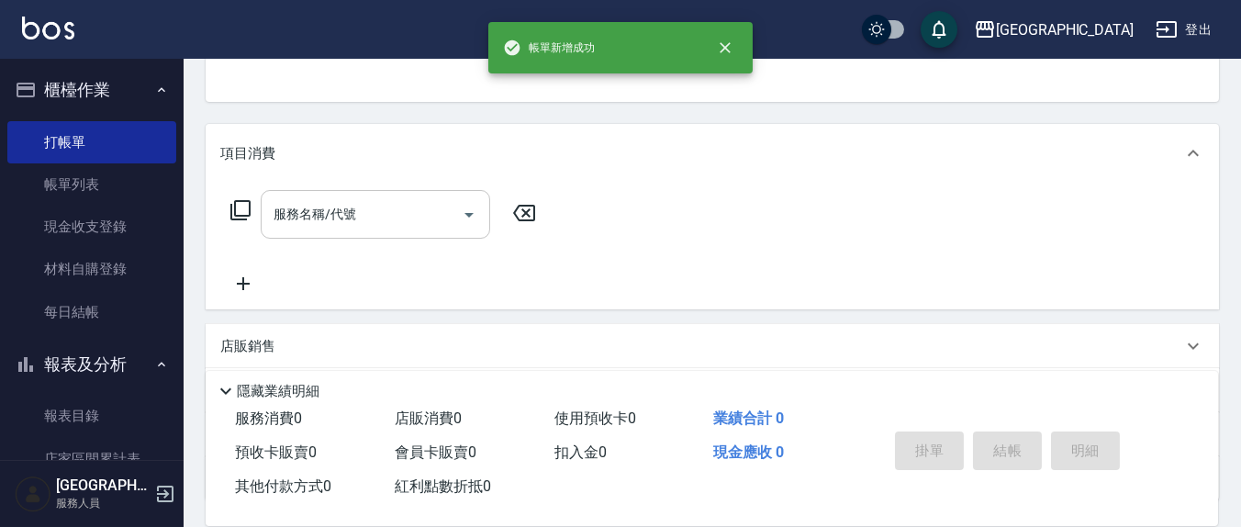
scroll to position [0, 0]
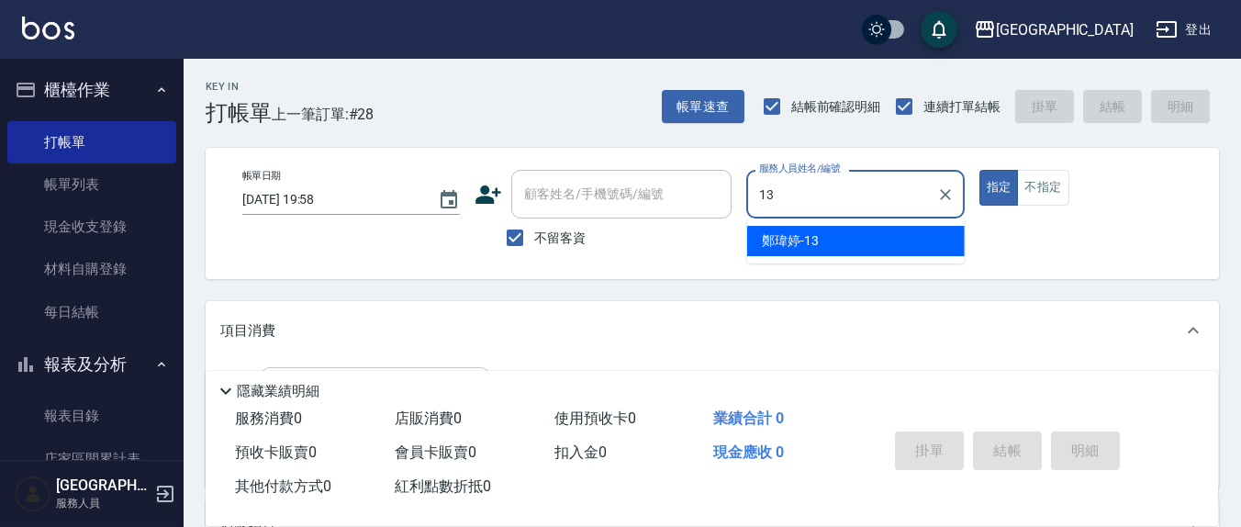
type input "[PERSON_NAME]-13"
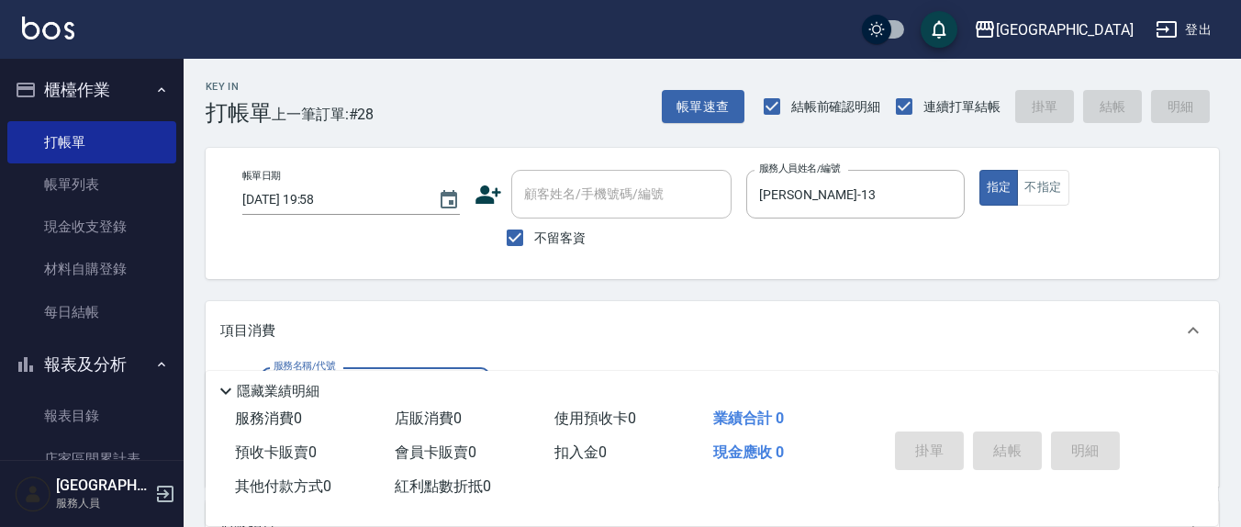
scroll to position [191, 0]
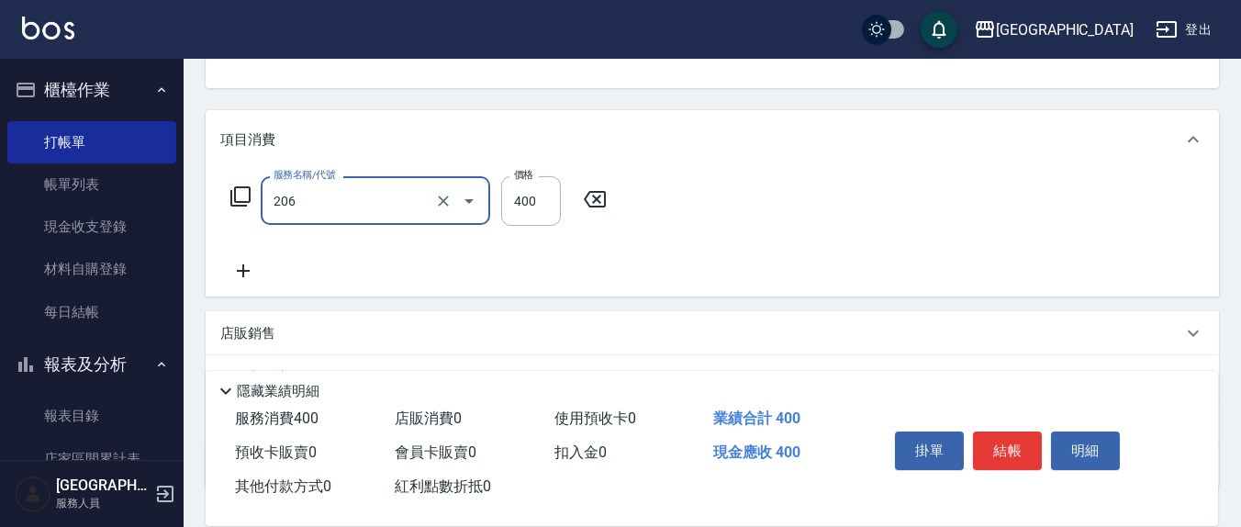
type input "健康洗(206)"
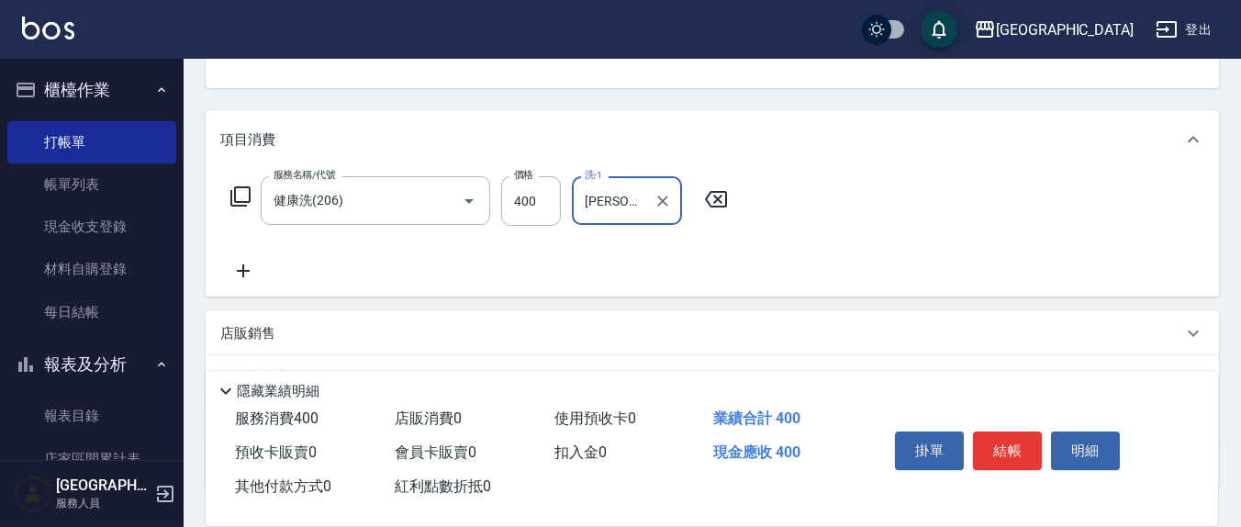
type input "[PERSON_NAME]-13"
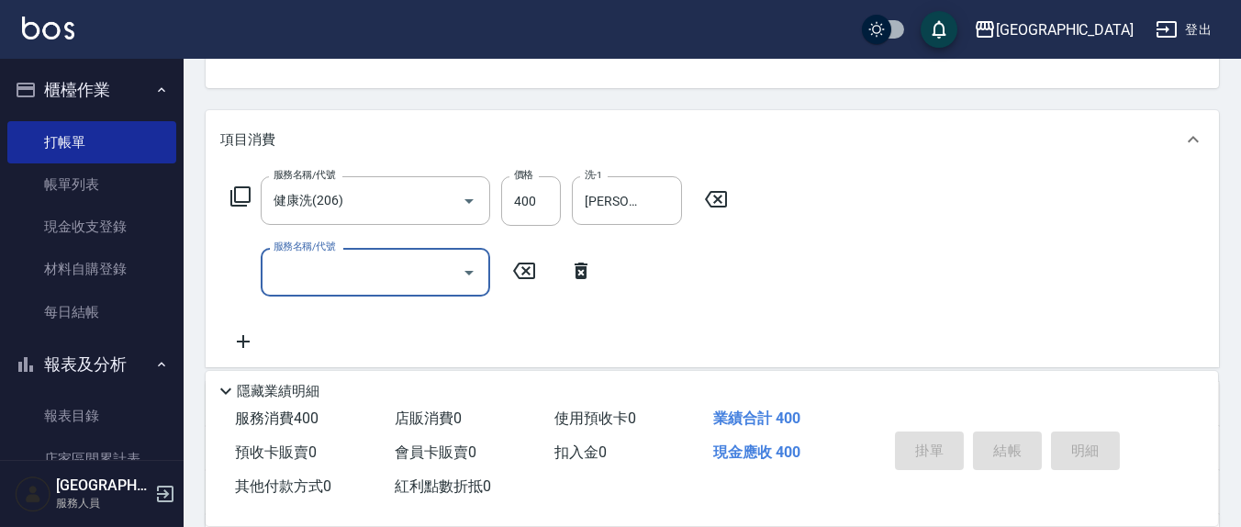
type input "[DATE] 19:59"
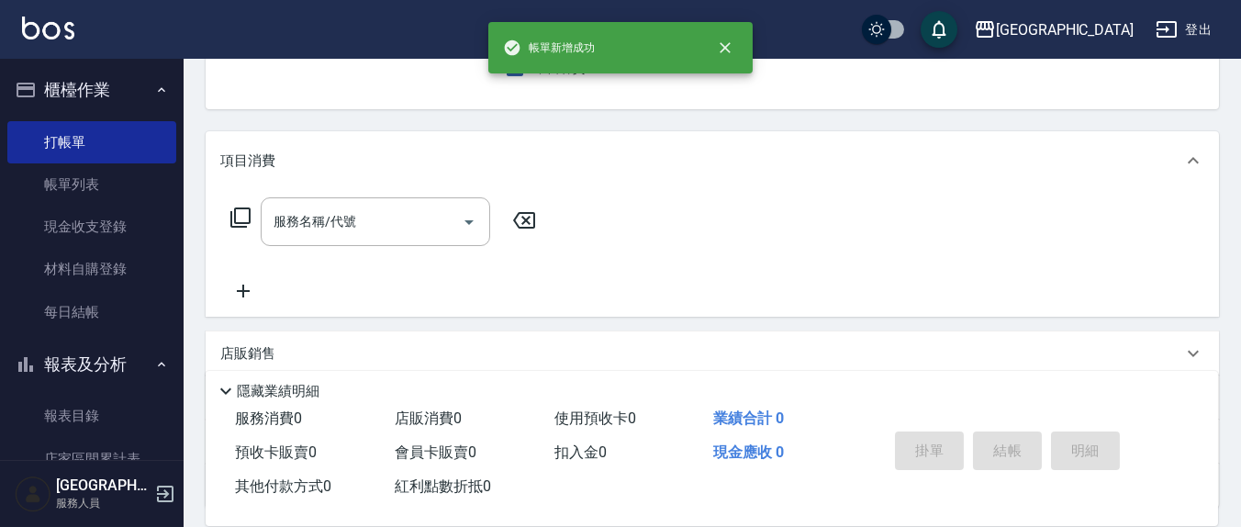
scroll to position [0, 0]
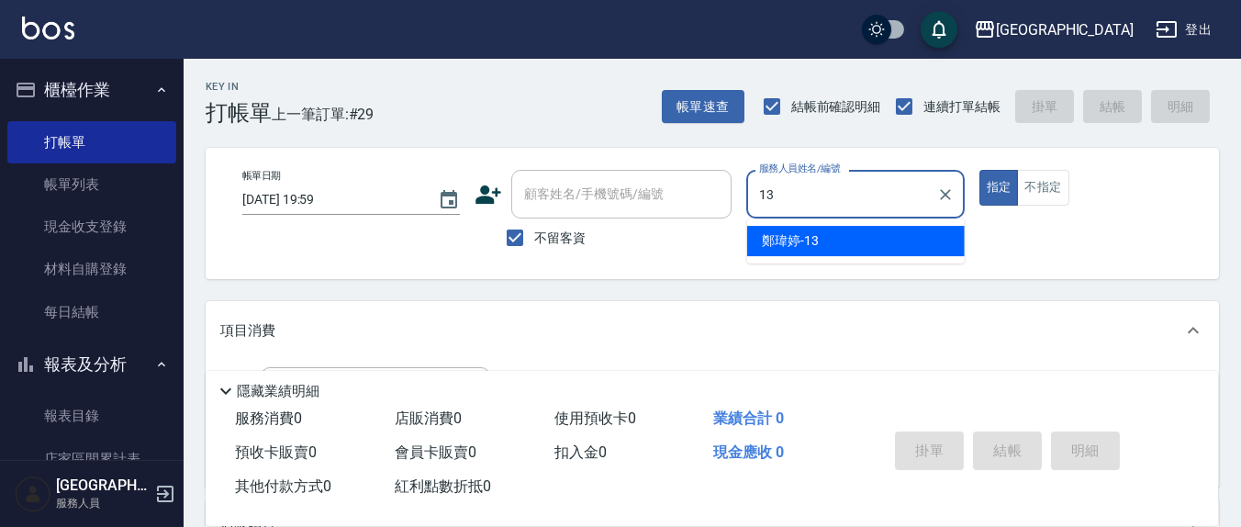
type input "[PERSON_NAME]-13"
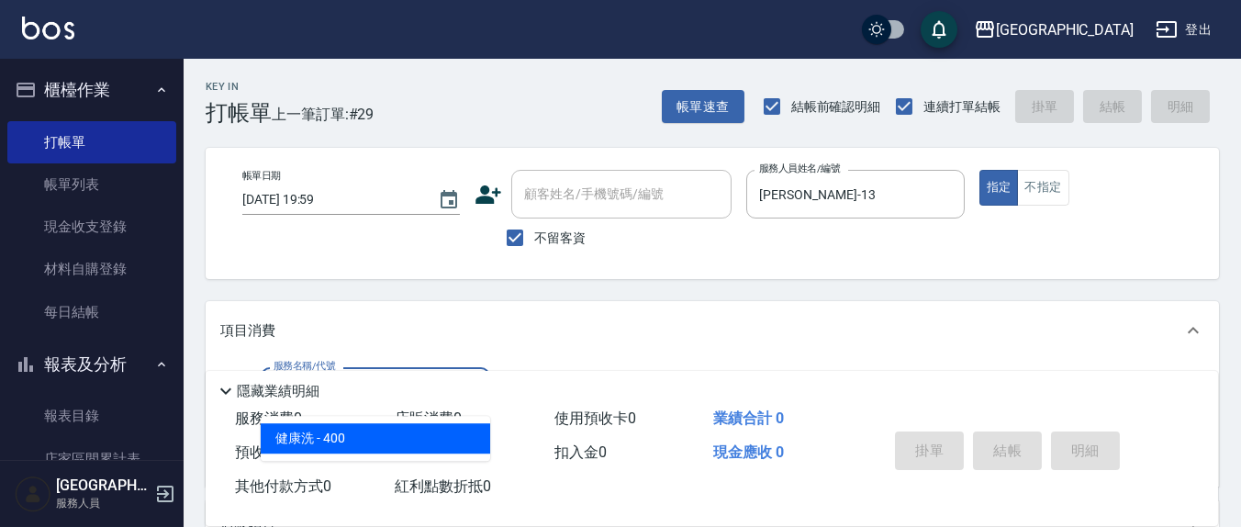
type input "健康洗(206)"
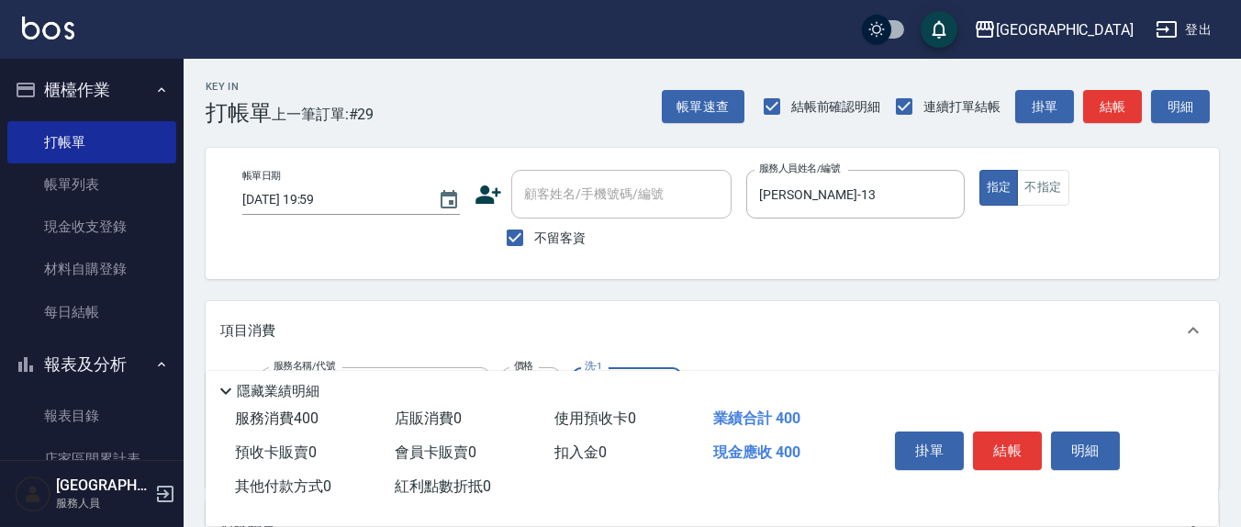
scroll to position [191, 0]
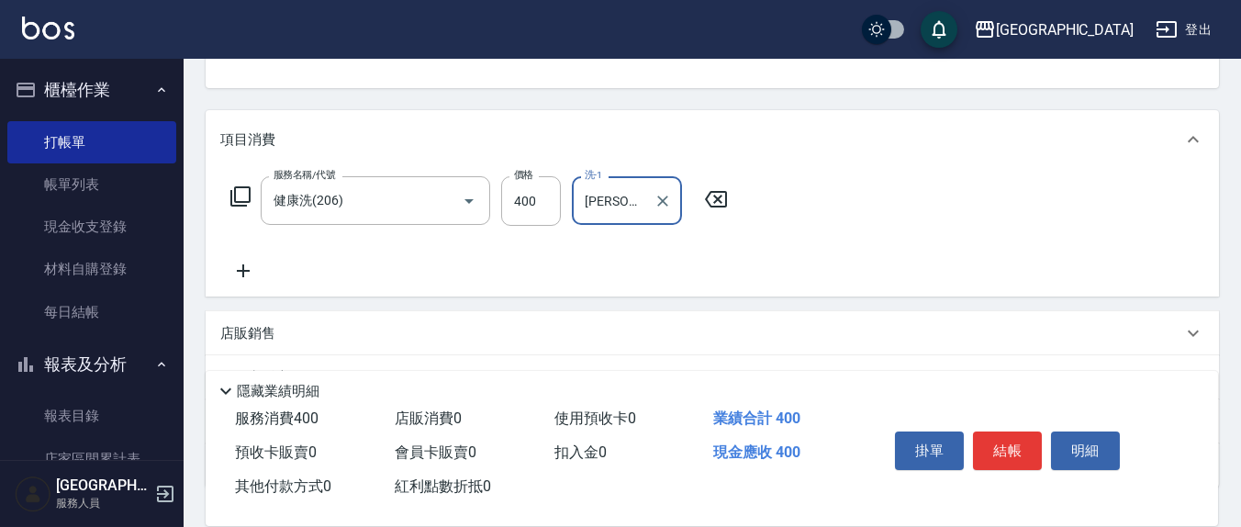
type input "[PERSON_NAME]-3"
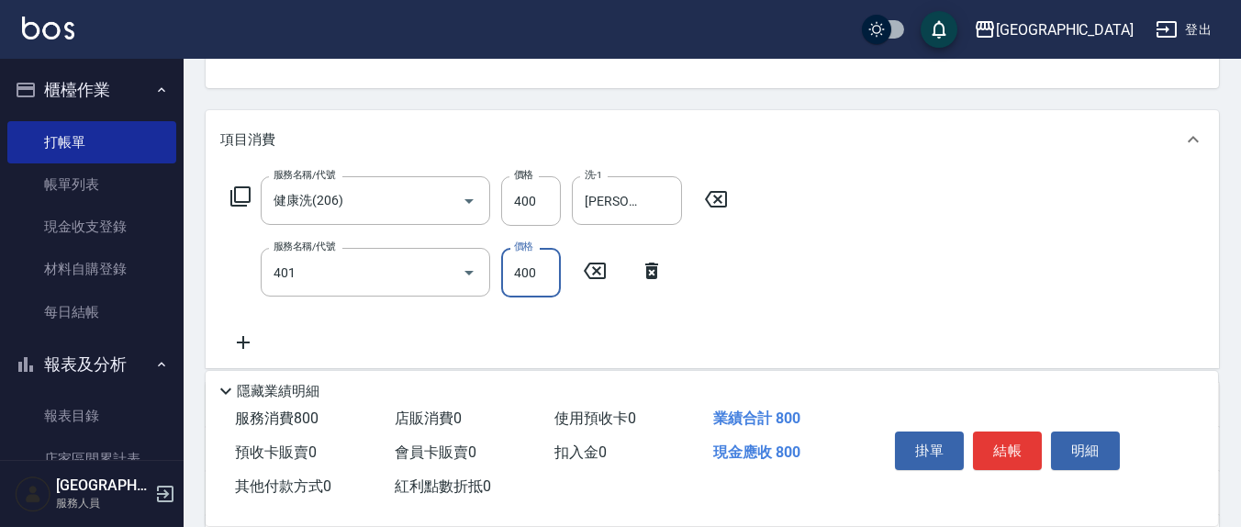
type input "剪髮(401)"
type input "50"
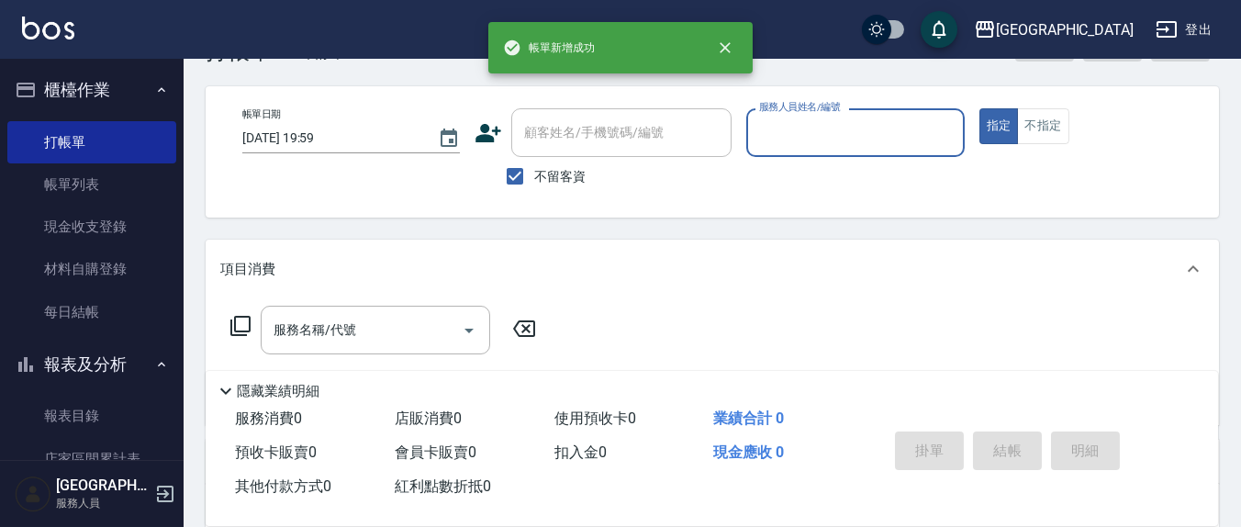
scroll to position [0, 0]
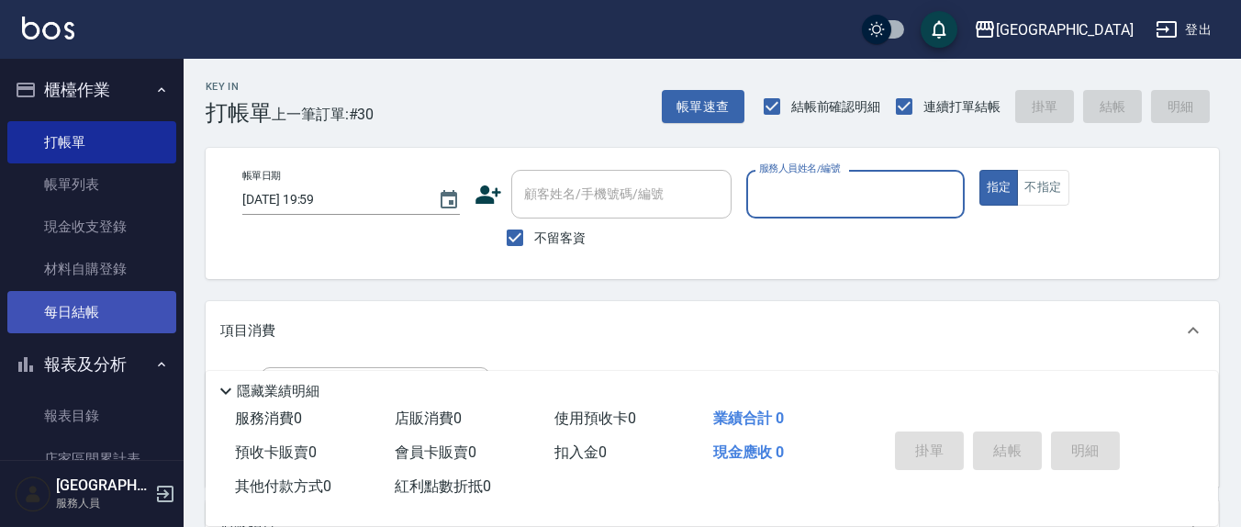
click at [88, 320] on link "每日結帳" at bounding box center [91, 312] width 169 height 42
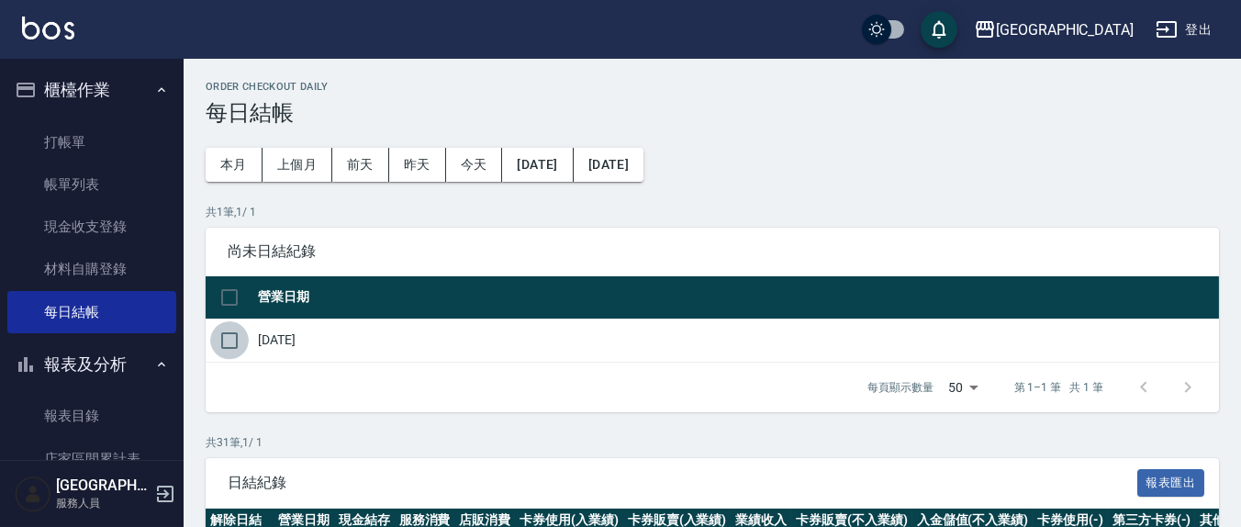
click at [225, 342] on input "checkbox" at bounding box center [229, 340] width 39 height 39
checkbox input "true"
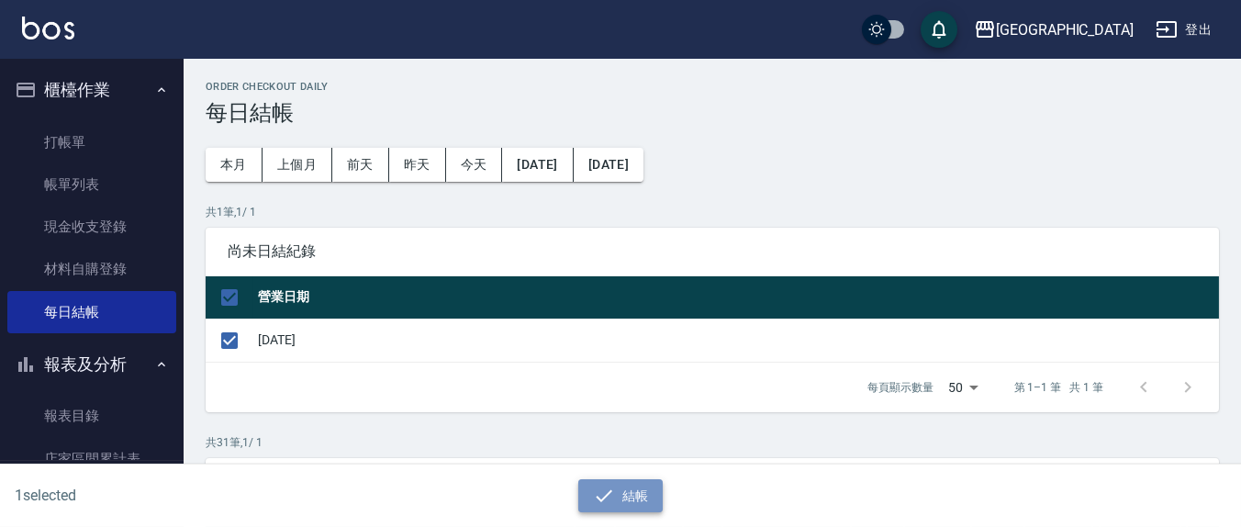
click at [633, 496] on button "結帳" at bounding box center [620, 496] width 85 height 34
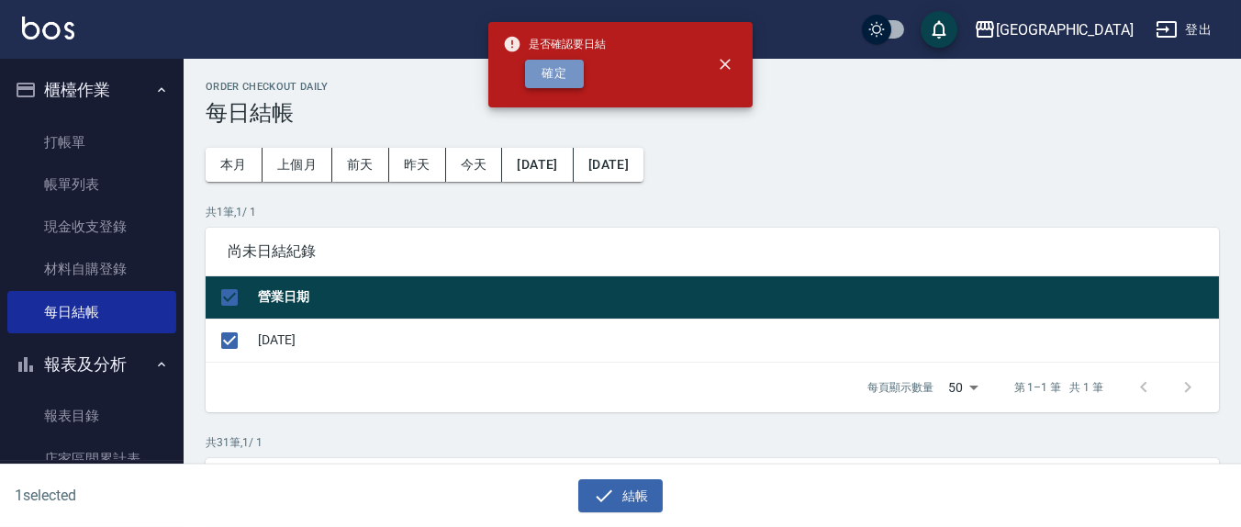
click at [569, 73] on button "確定" at bounding box center [554, 74] width 59 height 28
checkbox input "false"
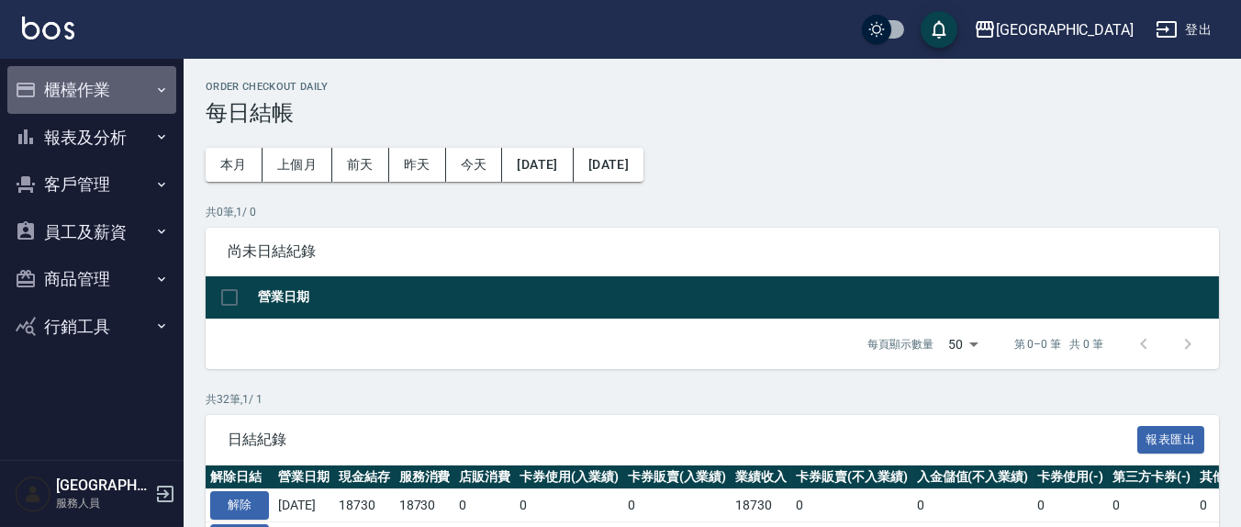
click at [84, 85] on button "櫃檯作業" at bounding box center [91, 90] width 169 height 48
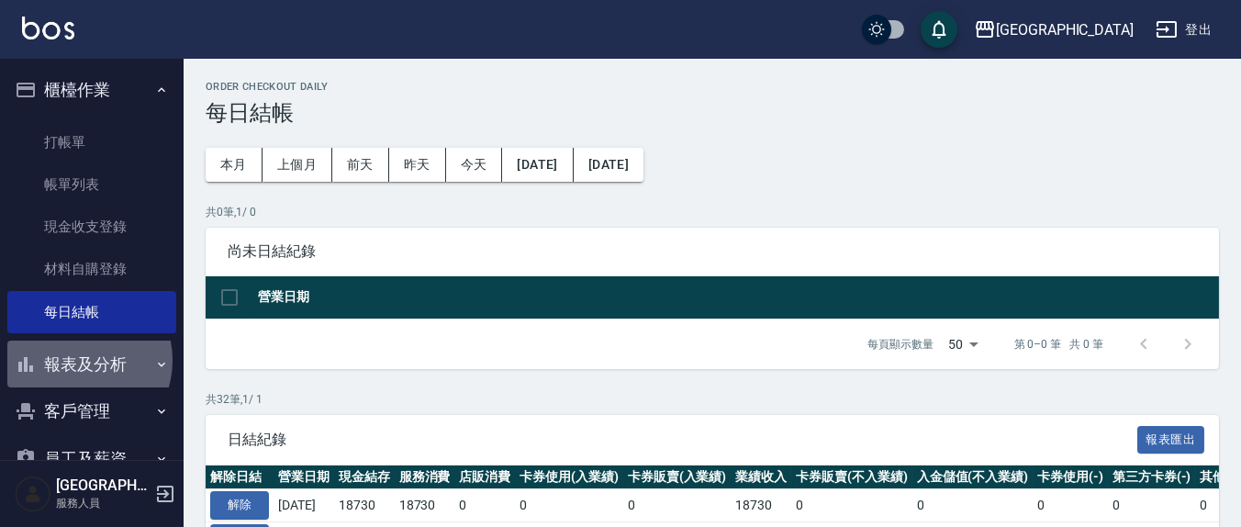
click at [78, 361] on button "報表及分析" at bounding box center [91, 365] width 169 height 48
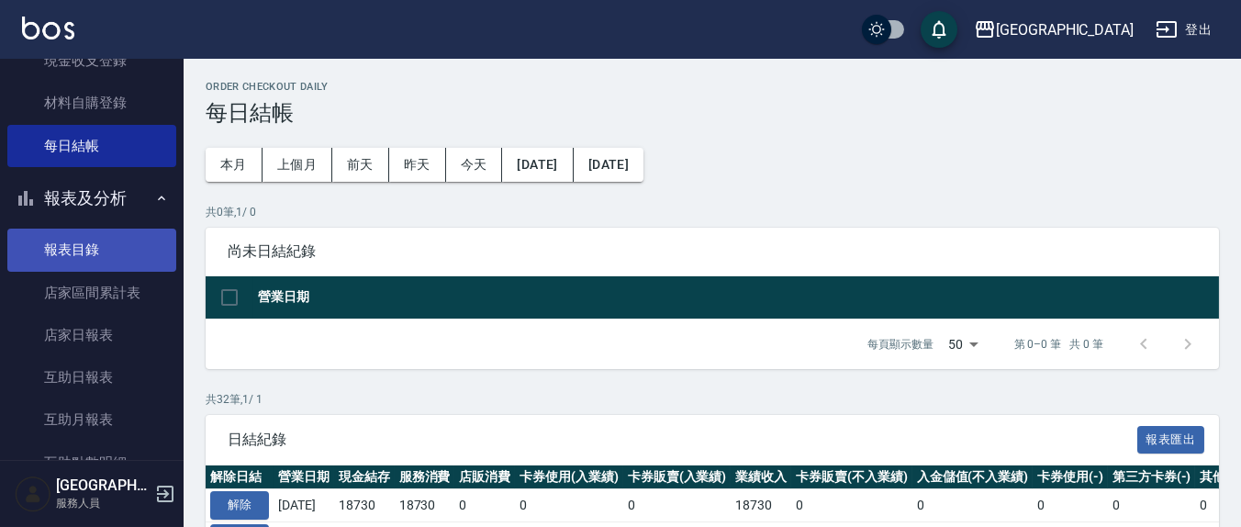
scroll to position [191, 0]
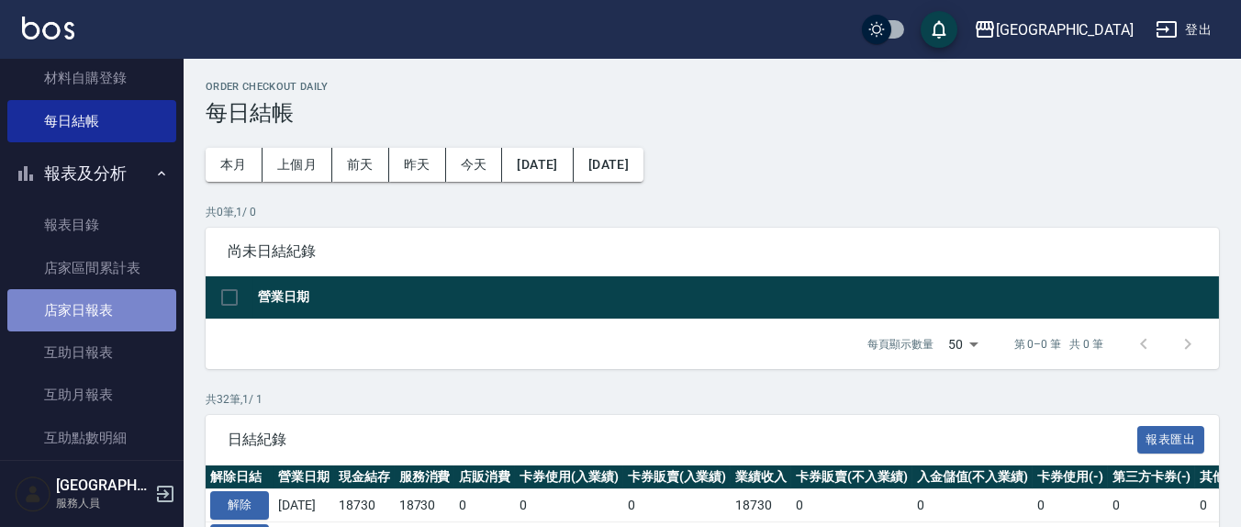
click at [125, 315] on link "店家日報表" at bounding box center [91, 310] width 169 height 42
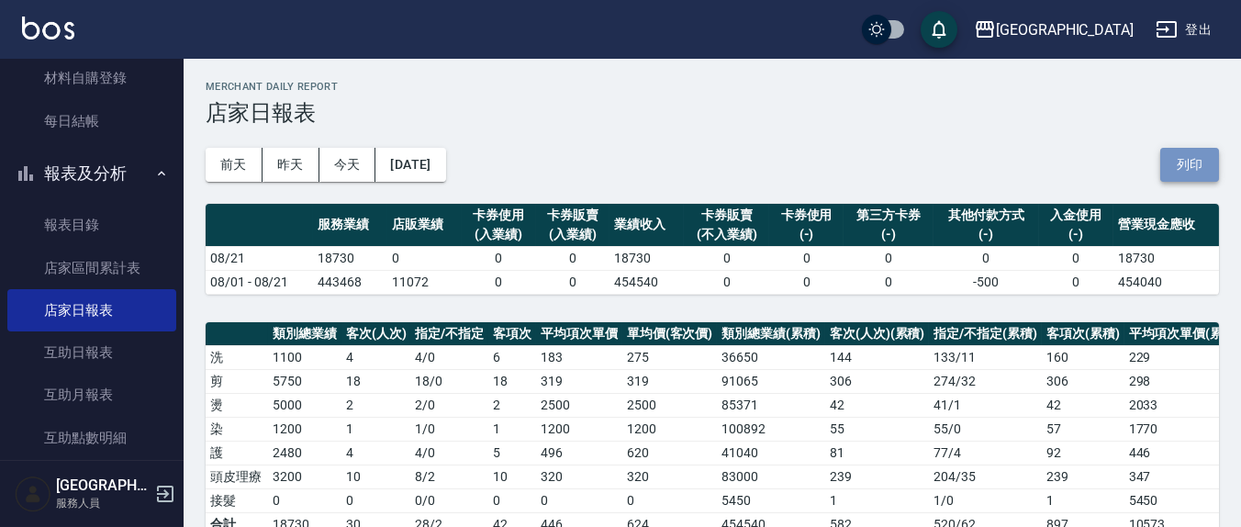
click at [1180, 157] on button "列印" at bounding box center [1189, 165] width 59 height 34
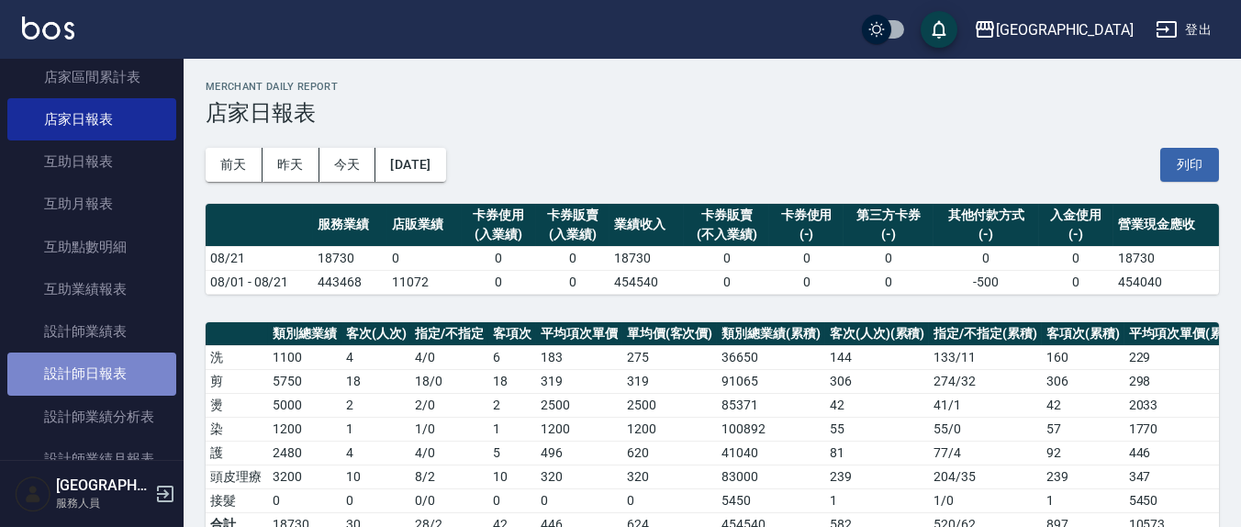
click at [97, 367] on link "設計師日報表" at bounding box center [91, 374] width 169 height 42
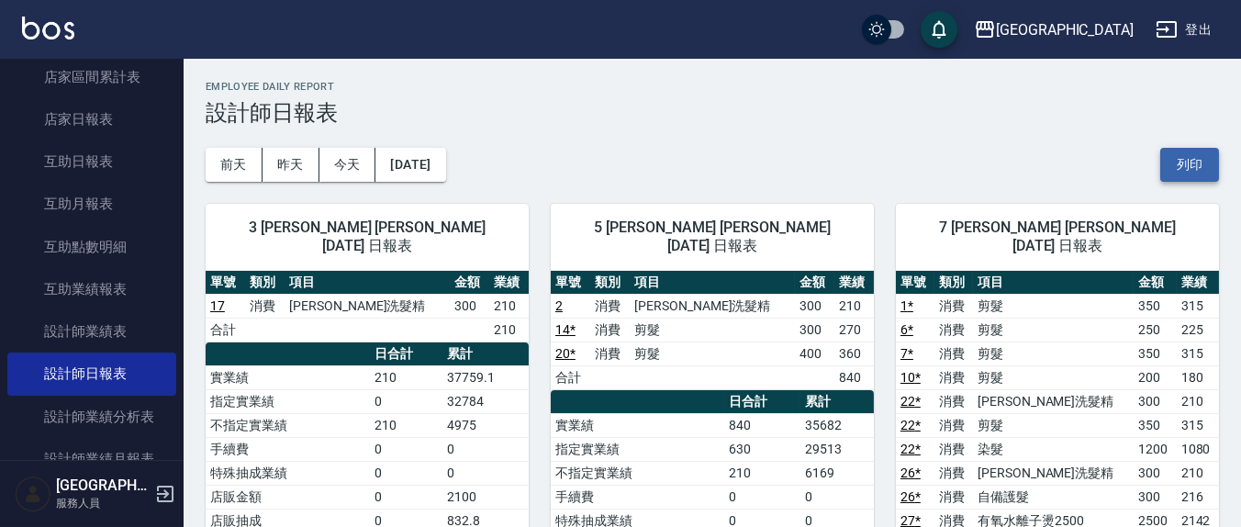
click at [1200, 168] on button "列印" at bounding box center [1189, 165] width 59 height 34
drag, startPoint x: 1171, startPoint y: 166, endPoint x: 400, endPoint y: 490, distance: 835.7
click at [1170, 164] on button "列印" at bounding box center [1189, 165] width 59 height 34
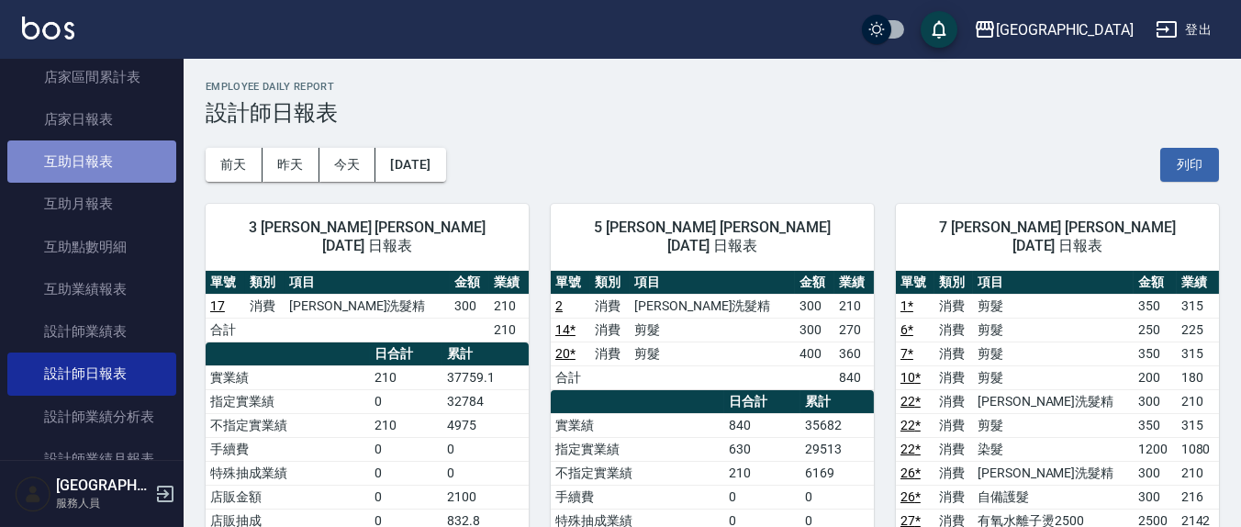
drag, startPoint x: 122, startPoint y: 163, endPoint x: 135, endPoint y: 164, distance: 12.9
click at [122, 162] on link "互助日報表" at bounding box center [91, 161] width 169 height 42
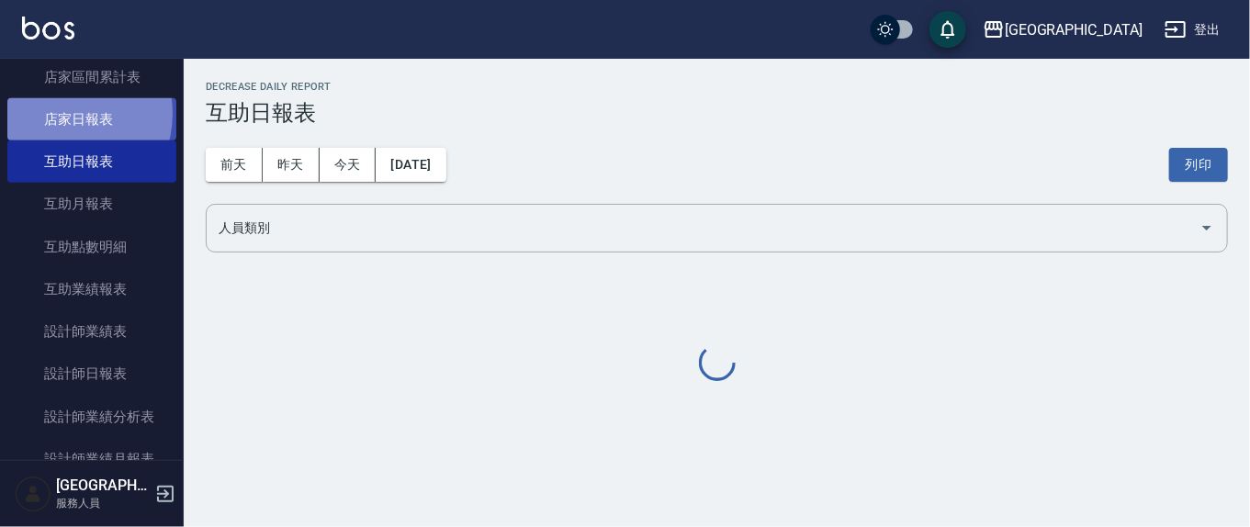
click at [56, 113] on link "店家日報表" at bounding box center [91, 119] width 169 height 42
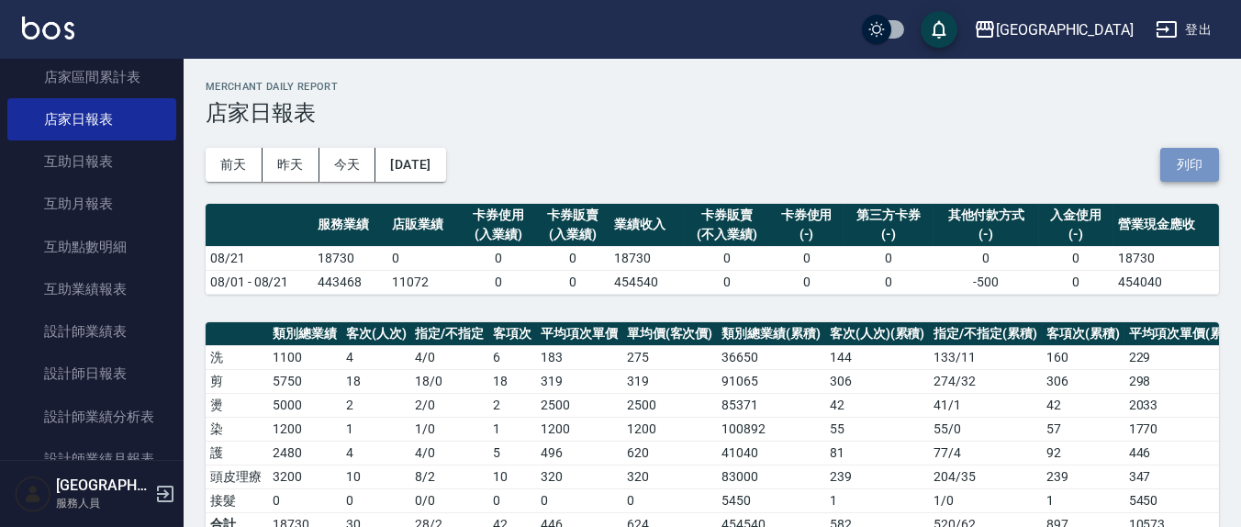
click at [1202, 157] on button "列印" at bounding box center [1189, 165] width 59 height 34
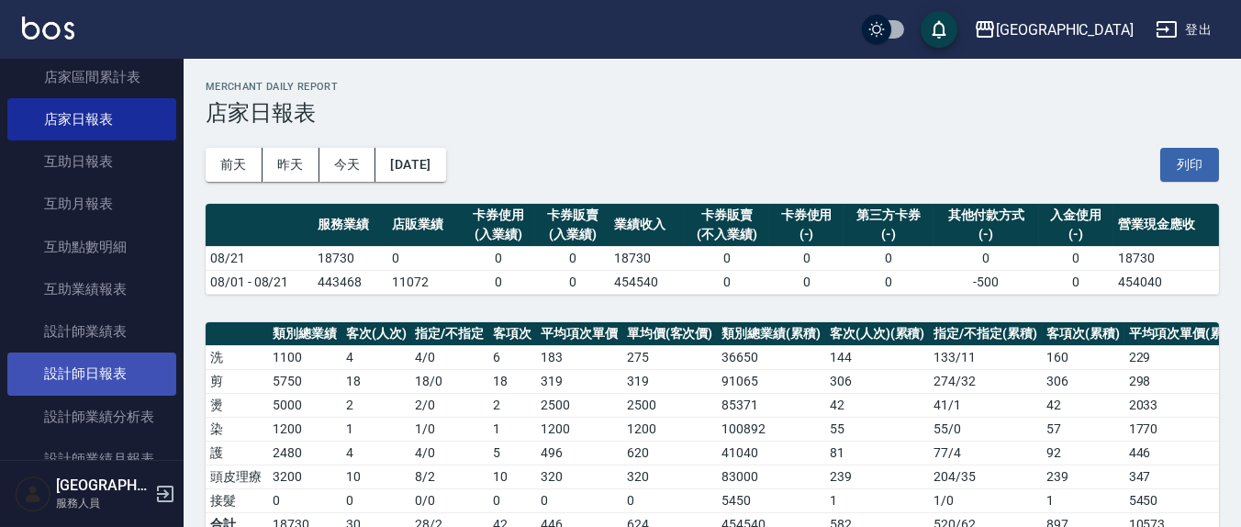
click at [105, 387] on link "設計師日報表" at bounding box center [91, 374] width 169 height 42
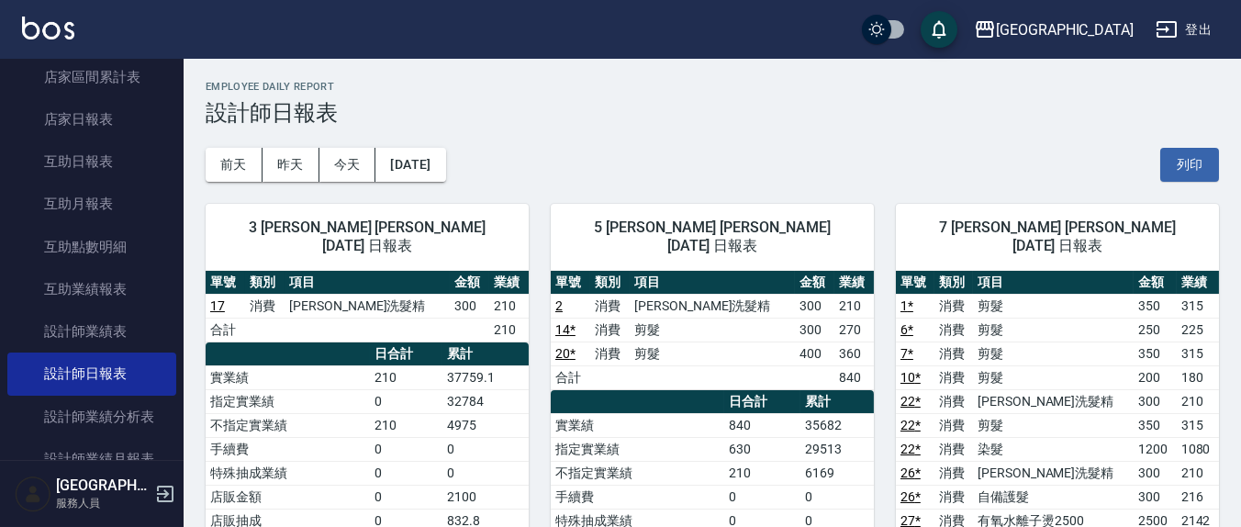
click at [1203, 158] on button "列印" at bounding box center [1189, 165] width 59 height 34
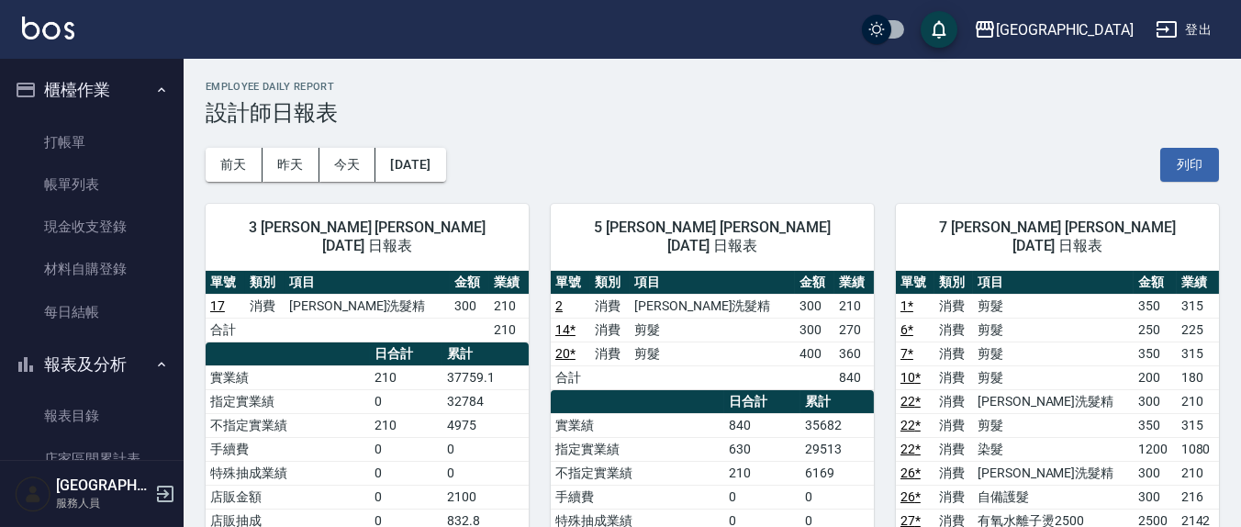
scroll to position [382, 0]
